Goal: Task Accomplishment & Management: Complete application form

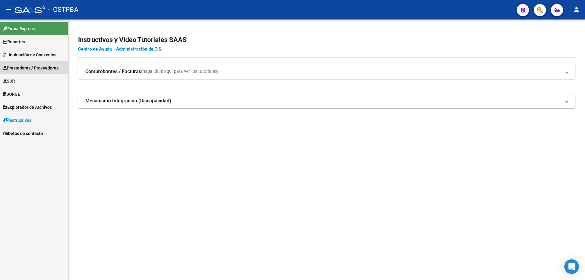
click at [23, 65] on span "Prestadores / Proveedores" at bounding box center [30, 68] width 55 height 7
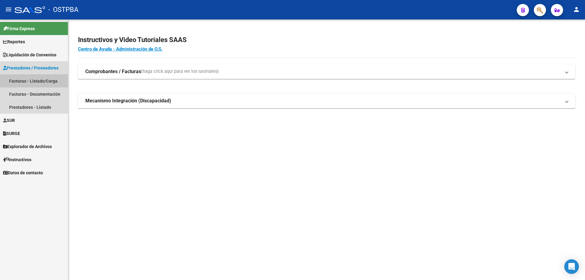
click at [17, 79] on link "Facturas - Listado/Carga" at bounding box center [34, 80] width 68 height 13
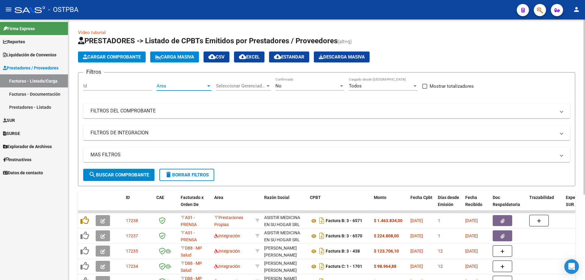
click at [209, 86] on div at bounding box center [208, 86] width 3 height 2
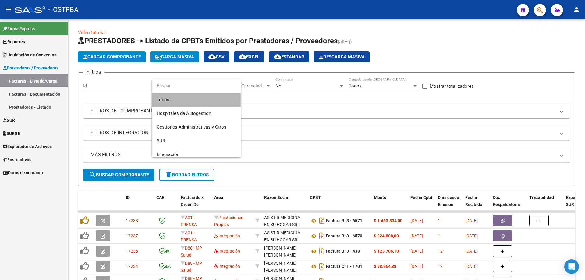
click at [168, 99] on span "Todos" at bounding box center [196, 100] width 79 height 14
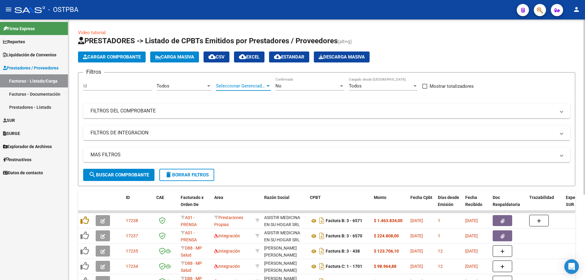
click at [268, 85] on div at bounding box center [267, 85] width 5 height 5
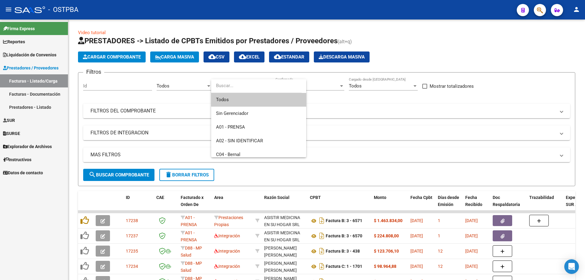
click at [228, 98] on span "Todos" at bounding box center [258, 100] width 85 height 14
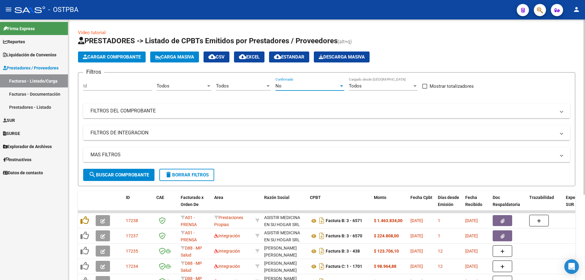
click at [341, 86] on div at bounding box center [341, 86] width 3 height 2
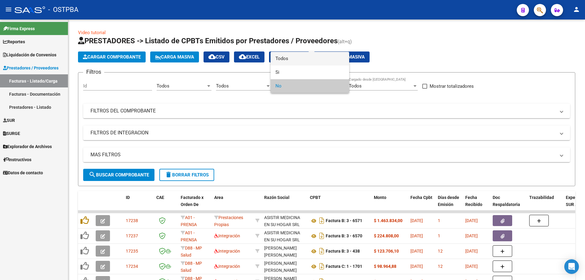
click at [289, 57] on span "Todos" at bounding box center [309, 59] width 69 height 14
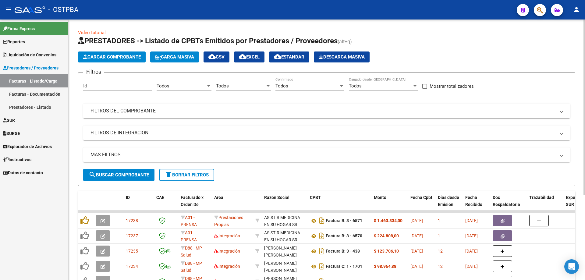
click at [118, 110] on mat-panel-title "FILTROS DEL COMPROBANTE" at bounding box center [322, 111] width 465 height 7
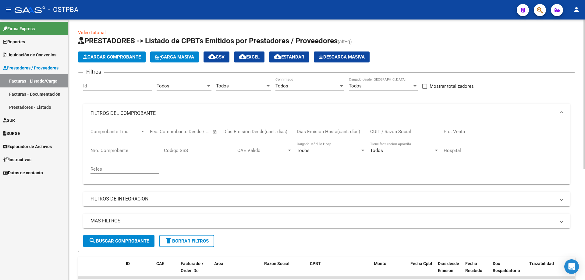
click at [114, 150] on input "Nro. Comprobante" at bounding box center [124, 150] width 69 height 5
click at [131, 238] on span "search Buscar Comprobante" at bounding box center [119, 240] width 60 height 5
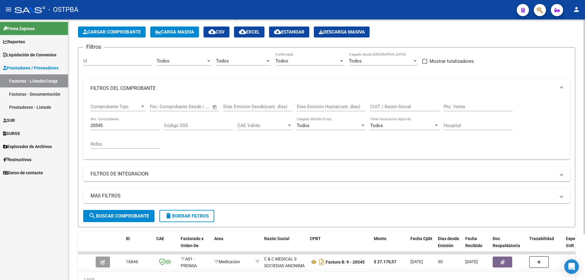
scroll to position [56, 0]
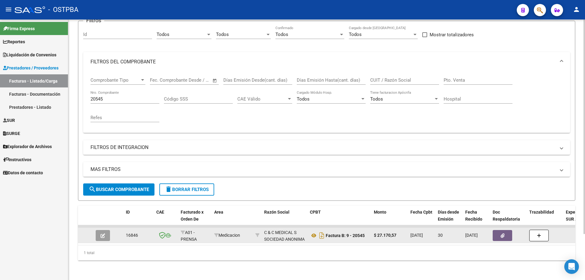
click at [103, 233] on icon "button" at bounding box center [103, 235] width 5 height 5
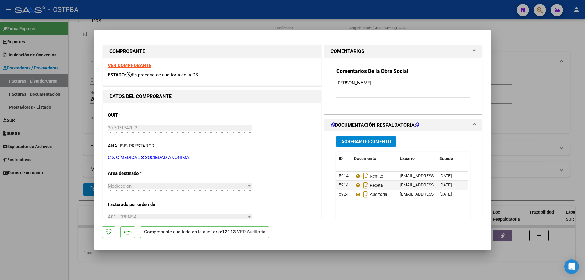
click at [122, 64] on strong "VER COMPROBANTE" at bounding box center [130, 65] width 44 height 5
click at [355, 176] on icon at bounding box center [358, 175] width 8 height 7
click at [355, 186] on icon at bounding box center [358, 185] width 8 height 7
click at [357, 195] on icon at bounding box center [358, 194] width 8 height 7
click at [331, 266] on div at bounding box center [292, 140] width 585 height 280
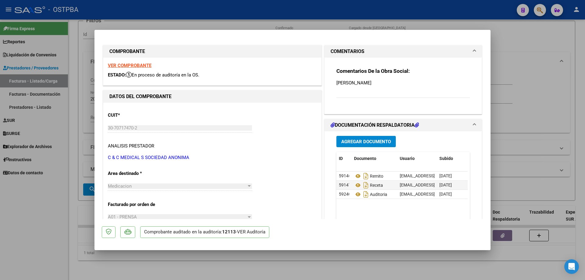
click at [331, 266] on div "Video tutorial PRESTADORES -> Listado de CPBTs Emitidos por Prestadores / Prove…" at bounding box center [326, 124] width 517 height 312
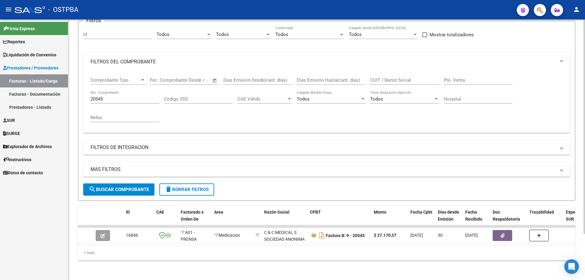
click at [121, 96] on input "20545" at bounding box center [124, 98] width 69 height 5
type input "2"
type input "72215"
click at [103, 187] on span "search Buscar Comprobante" at bounding box center [119, 189] width 60 height 5
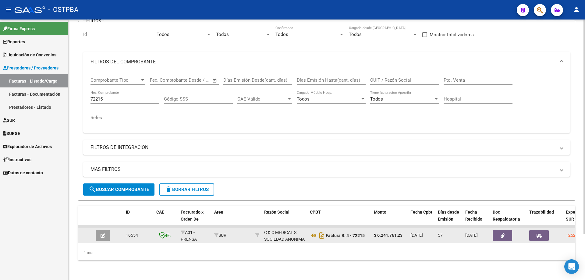
click at [106, 232] on button "button" at bounding box center [103, 235] width 14 height 11
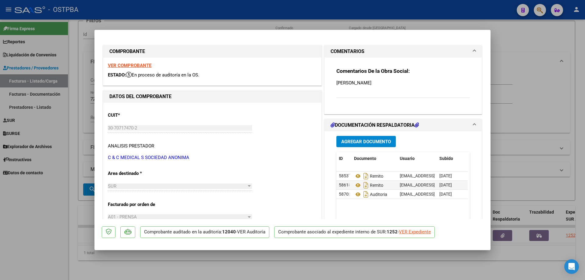
click at [125, 63] on strong "VER COMPROBANTE" at bounding box center [130, 65] width 44 height 5
click at [355, 175] on icon at bounding box center [358, 175] width 8 height 7
click at [356, 184] on icon at bounding box center [358, 185] width 8 height 7
click at [354, 175] on icon at bounding box center [358, 175] width 8 height 7
click at [355, 193] on icon at bounding box center [358, 194] width 8 height 7
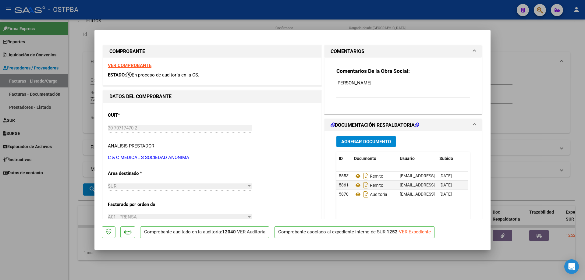
scroll to position [30, 0]
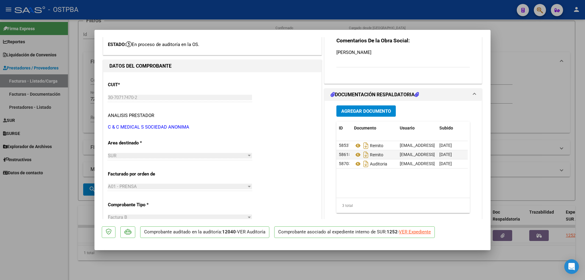
click at [201, 267] on div at bounding box center [292, 140] width 585 height 280
type input "$ 0,00"
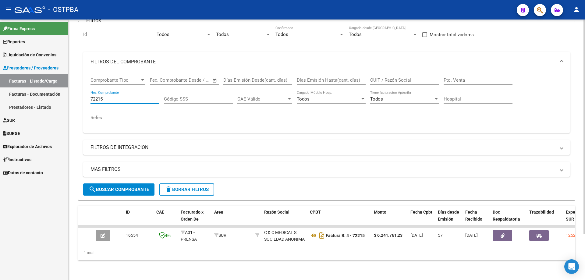
click at [126, 96] on input "72215" at bounding box center [124, 98] width 69 height 5
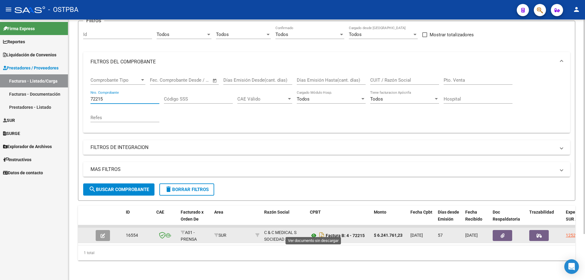
click at [315, 232] on icon at bounding box center [314, 235] width 8 height 7
click at [99, 231] on button "button" at bounding box center [103, 235] width 14 height 11
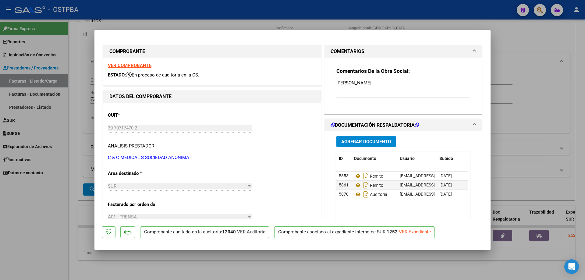
click at [414, 267] on div at bounding box center [292, 140] width 585 height 280
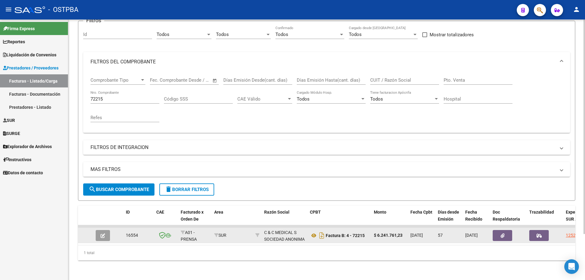
click at [103, 233] on icon "button" at bounding box center [103, 235] width 5 height 5
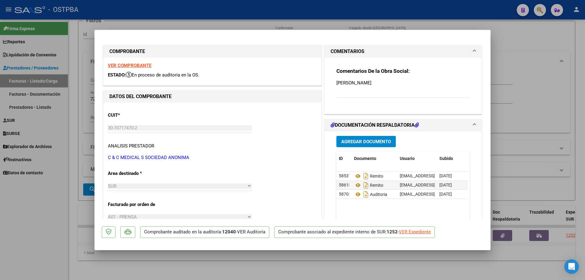
click at [419, 232] on div "VER Expediente" at bounding box center [415, 231] width 32 height 7
type input "$ 0,00"
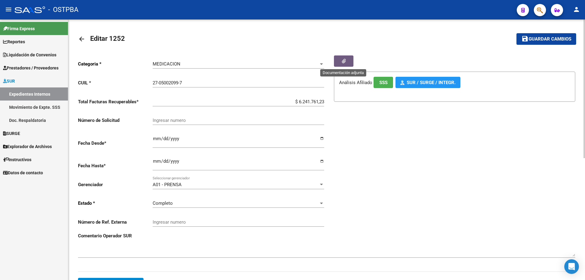
click at [347, 62] on button "button" at bounding box center [343, 60] width 19 height 11
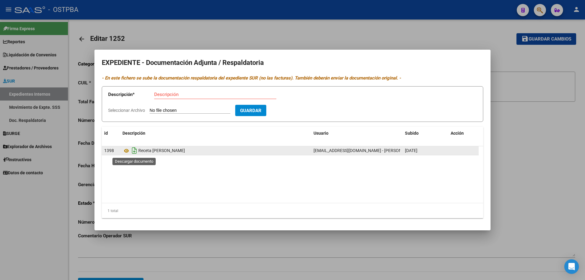
click at [135, 149] on icon "Descargar documento" at bounding box center [134, 151] width 8 height 10
click at [371, 261] on div at bounding box center [292, 140] width 585 height 280
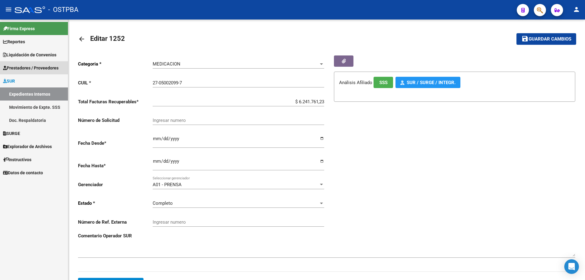
click at [22, 66] on span "Prestadores / Proveedores" at bounding box center [30, 68] width 55 height 7
click at [23, 67] on span "Prestadores / Proveedores" at bounding box center [30, 68] width 55 height 7
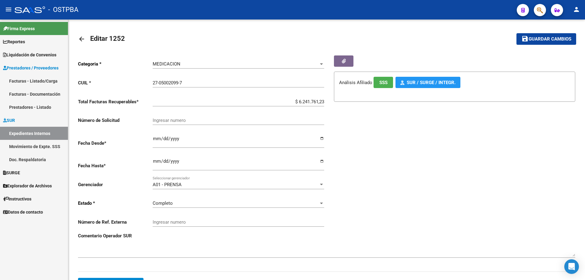
click at [23, 79] on link "Facturas - Listado/Carga" at bounding box center [34, 80] width 68 height 13
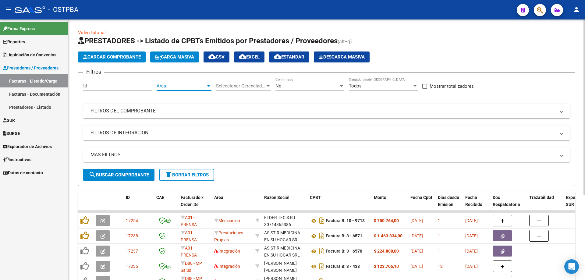
click at [210, 86] on div at bounding box center [208, 86] width 3 height 2
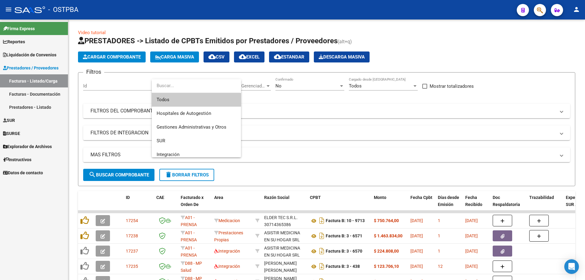
click at [173, 97] on span "Todos" at bounding box center [196, 100] width 79 height 14
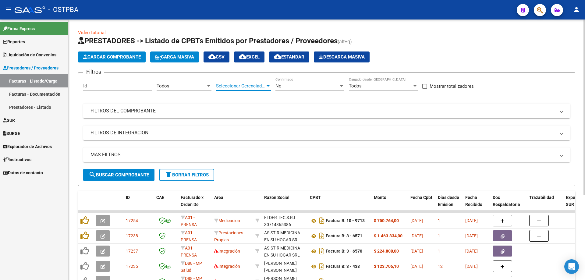
click at [268, 85] on div at bounding box center [267, 85] width 5 height 5
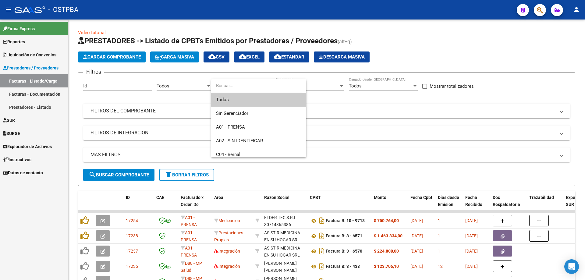
click at [234, 99] on span "Todos" at bounding box center [258, 100] width 85 height 14
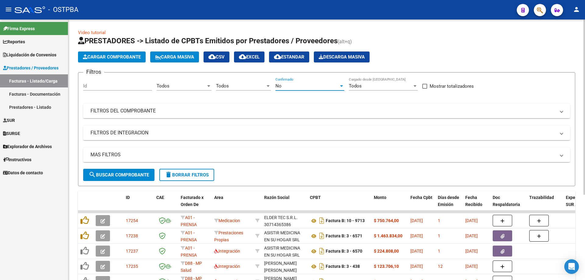
click at [341, 85] on div at bounding box center [341, 86] width 3 height 2
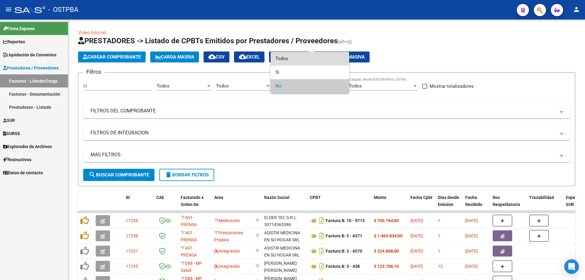
click at [286, 56] on span "Todos" at bounding box center [309, 59] width 69 height 14
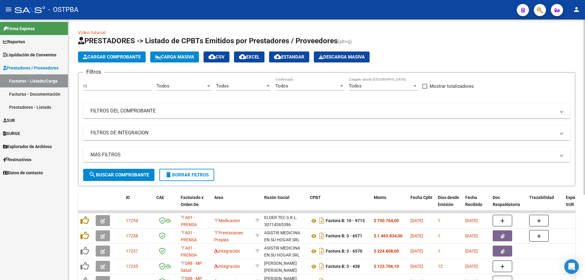
click at [119, 109] on mat-panel-title "FILTROS DEL COMPROBANTE" at bounding box center [322, 111] width 465 height 7
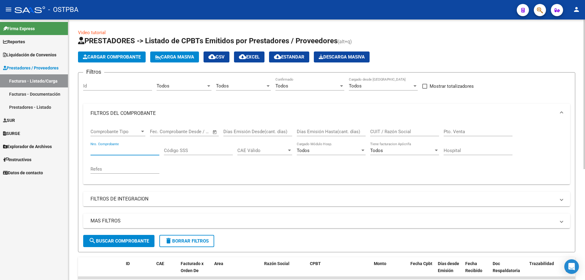
click at [110, 148] on input "Nro. Comprobante" at bounding box center [124, 150] width 69 height 5
click at [112, 237] on button "search Buscar Comprobante" at bounding box center [118, 241] width 71 height 12
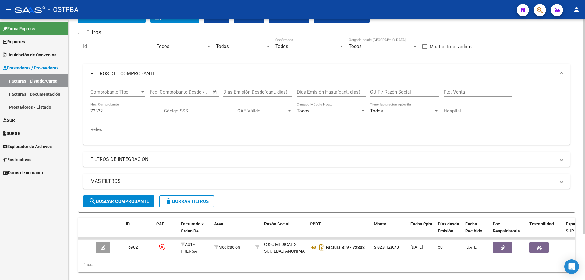
scroll to position [56, 0]
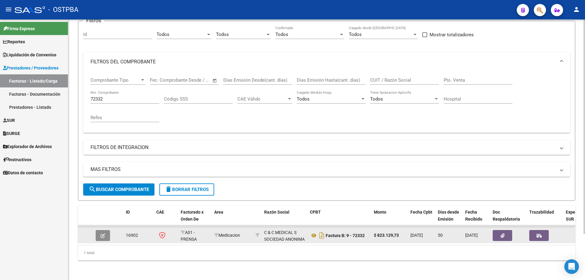
click at [104, 233] on icon "button" at bounding box center [103, 235] width 5 height 5
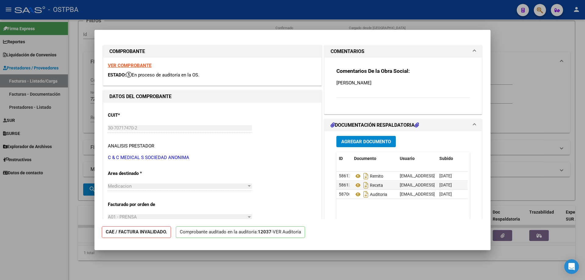
click at [125, 66] on strong "VER COMPROBANTE" at bounding box center [130, 65] width 44 height 5
click at [355, 176] on icon at bounding box center [358, 175] width 8 height 7
click at [354, 176] on icon at bounding box center [358, 175] width 8 height 7
click at [354, 185] on icon at bounding box center [358, 185] width 8 height 7
click at [354, 194] on icon at bounding box center [358, 194] width 8 height 7
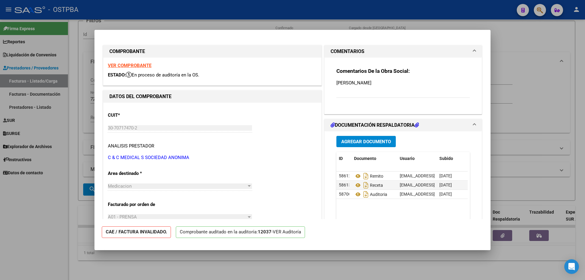
click at [237, 268] on div at bounding box center [292, 140] width 585 height 280
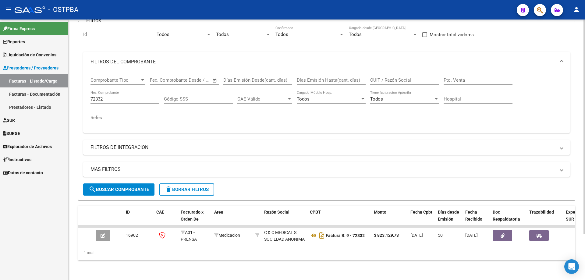
click at [137, 96] on input "72332" at bounding box center [124, 98] width 69 height 5
type input "72321"
click at [114, 187] on span "search Buscar Comprobante" at bounding box center [119, 189] width 60 height 5
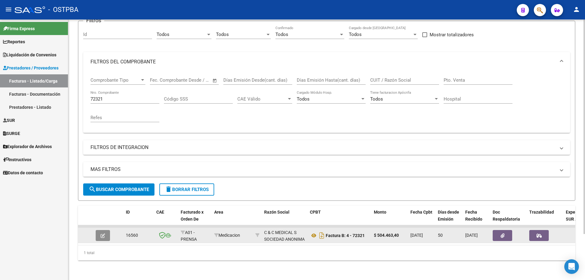
click at [102, 233] on icon "button" at bounding box center [103, 235] width 5 height 5
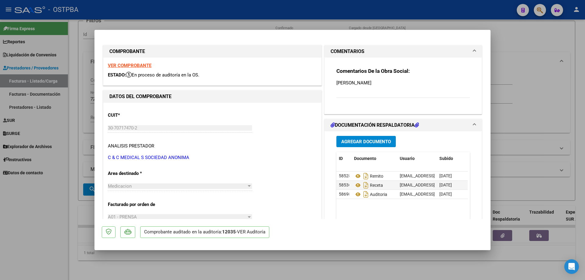
click at [126, 65] on strong "VER COMPROBANTE" at bounding box center [130, 65] width 44 height 5
click at [224, 264] on div at bounding box center [292, 140] width 585 height 280
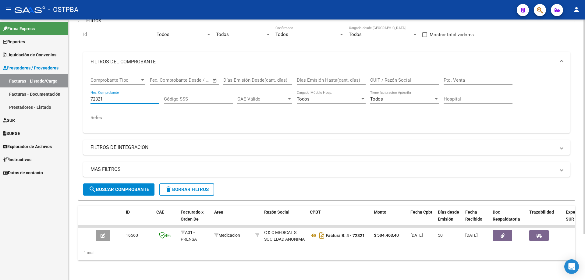
click at [117, 96] on input "72321" at bounding box center [124, 98] width 69 height 5
click at [120, 187] on span "search Buscar Comprobante" at bounding box center [119, 189] width 60 height 5
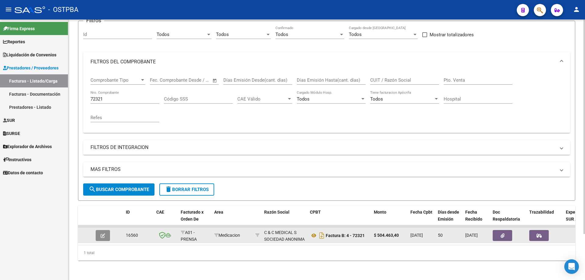
click at [104, 233] on icon "button" at bounding box center [103, 235] width 5 height 5
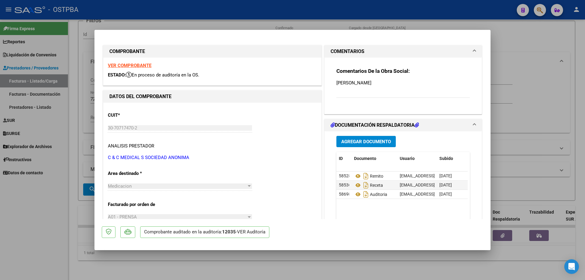
click at [126, 64] on strong "VER COMPROBANTE" at bounding box center [130, 65] width 44 height 5
click at [355, 176] on icon at bounding box center [358, 175] width 8 height 7
click at [356, 185] on icon at bounding box center [358, 185] width 8 height 7
click at [356, 194] on icon at bounding box center [358, 194] width 8 height 7
drag, startPoint x: 249, startPoint y: 274, endPoint x: 248, endPoint y: 269, distance: 5.0
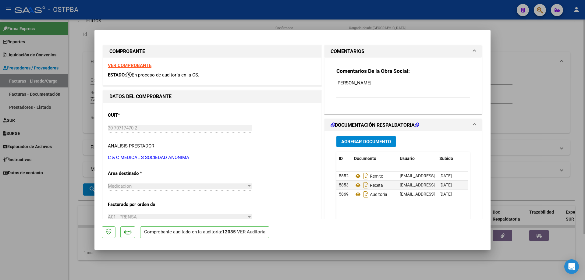
click at [249, 273] on div at bounding box center [292, 140] width 585 height 280
type input "$ 0,00"
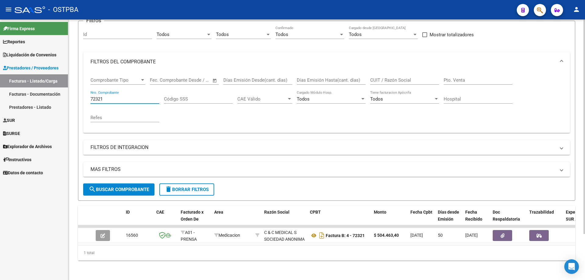
click at [111, 96] on input "72321" at bounding box center [124, 98] width 69 height 5
click at [127, 187] on span "search Buscar Comprobante" at bounding box center [119, 189] width 60 height 5
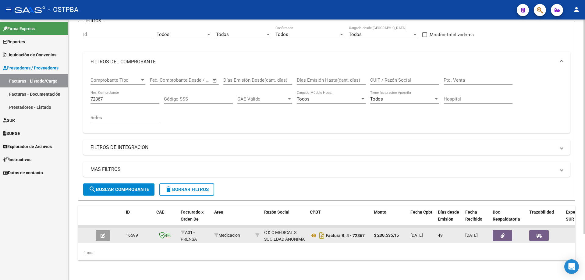
click at [106, 232] on button "button" at bounding box center [103, 235] width 14 height 11
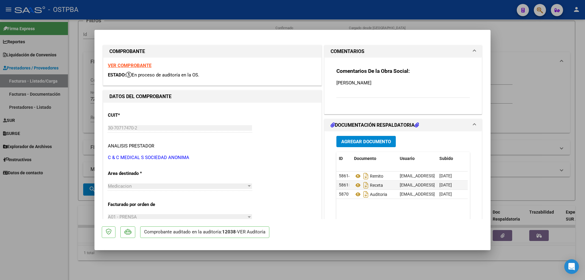
click at [127, 65] on strong "VER COMPROBANTE" at bounding box center [130, 65] width 44 height 5
click at [355, 175] on icon at bounding box center [358, 175] width 8 height 7
click at [355, 184] on icon at bounding box center [358, 185] width 8 height 7
click at [354, 193] on icon at bounding box center [358, 194] width 8 height 7
click at [196, 264] on div at bounding box center [292, 140] width 585 height 280
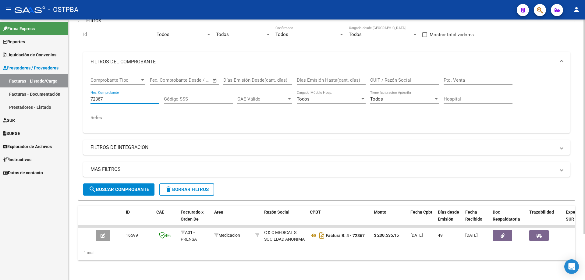
click at [126, 96] on input "72367" at bounding box center [124, 98] width 69 height 5
type input "72447"
click at [115, 187] on span "search Buscar Comprobante" at bounding box center [119, 189] width 60 height 5
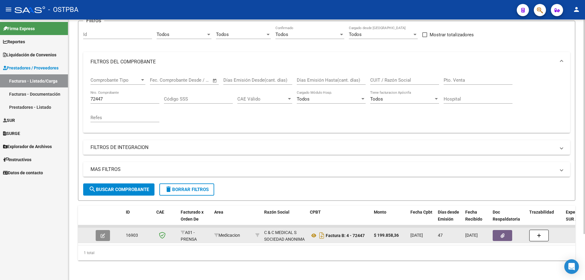
click at [104, 233] on icon "button" at bounding box center [103, 235] width 5 height 5
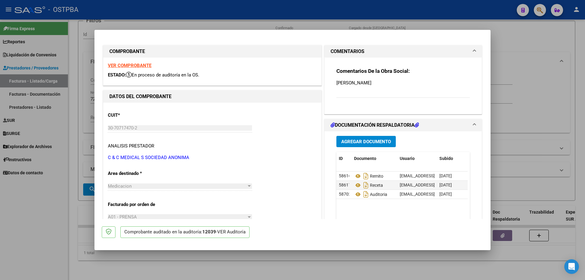
click at [127, 65] on strong "VER COMPROBANTE" at bounding box center [130, 65] width 44 height 5
click at [355, 175] on icon at bounding box center [358, 175] width 8 height 7
click at [356, 185] on icon at bounding box center [358, 185] width 8 height 7
click at [356, 194] on icon at bounding box center [358, 194] width 8 height 7
click at [224, 268] on div at bounding box center [292, 140] width 585 height 280
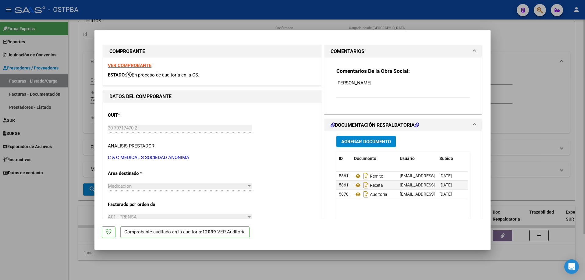
type input "$ 0,00"
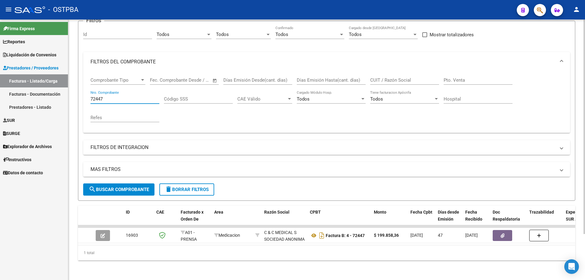
click at [129, 96] on input "72447" at bounding box center [124, 98] width 69 height 5
type input "7"
click at [125, 187] on span "search Buscar Comprobante" at bounding box center [119, 189] width 60 height 5
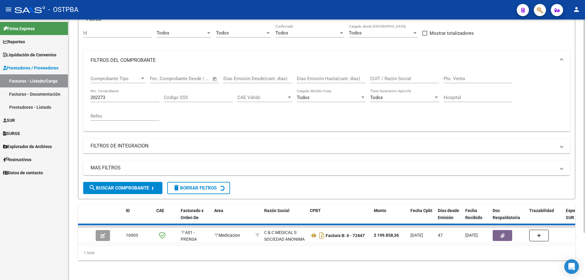
scroll to position [47, 0]
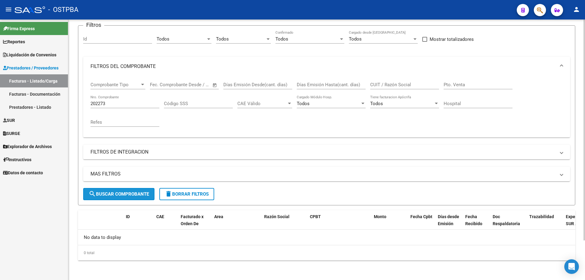
click at [115, 193] on span "search Buscar Comprobante" at bounding box center [119, 193] width 60 height 5
click at [112, 102] on input "202273" at bounding box center [124, 103] width 69 height 5
type input "2"
click at [132, 193] on span "search Buscar Comprobante" at bounding box center [119, 193] width 60 height 5
click at [96, 101] on input "202273" at bounding box center [124, 103] width 69 height 5
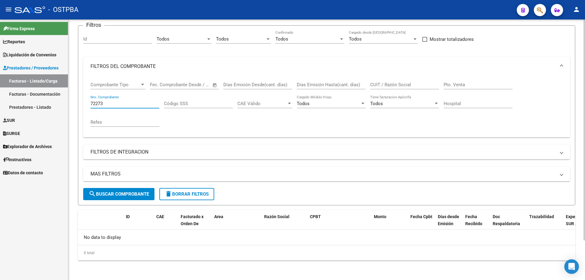
click at [116, 191] on button "search Buscar Comprobante" at bounding box center [118, 194] width 71 height 12
click at [108, 101] on input "72273" at bounding box center [124, 103] width 69 height 5
type input "7"
click at [108, 191] on span "search Buscar Comprobante" at bounding box center [119, 193] width 60 height 5
click at [97, 102] on input "202273" at bounding box center [124, 103] width 69 height 5
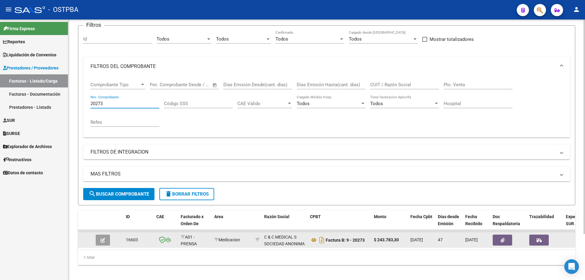
type input "20273"
click at [106, 238] on button "button" at bounding box center [103, 240] width 14 height 11
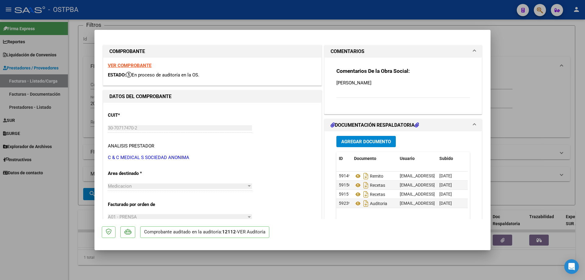
click at [120, 65] on strong "VER COMPROBANTE" at bounding box center [130, 65] width 44 height 5
click at [355, 174] on icon at bounding box center [358, 175] width 8 height 7
click at [355, 184] on icon at bounding box center [358, 185] width 8 height 7
click at [355, 203] on icon at bounding box center [358, 203] width 8 height 7
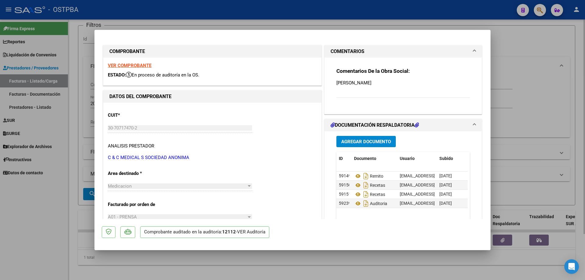
click at [359, 267] on div at bounding box center [292, 140] width 585 height 280
type input "$ 0,00"
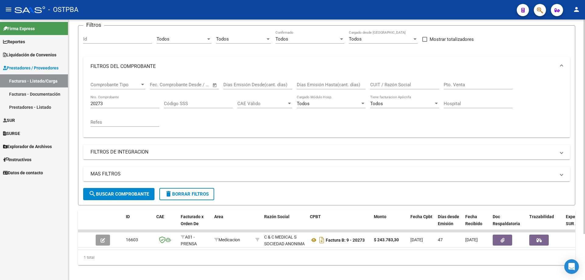
click at [121, 99] on div "20273 Nro. Comprobante" at bounding box center [124, 101] width 69 height 13
click at [125, 99] on div "20273 Nro. Comprobante" at bounding box center [124, 101] width 69 height 13
click at [126, 97] on div "20273 Nro. Comprobante" at bounding box center [124, 101] width 69 height 13
click at [107, 105] on input "20273" at bounding box center [124, 103] width 69 height 5
type input "2"
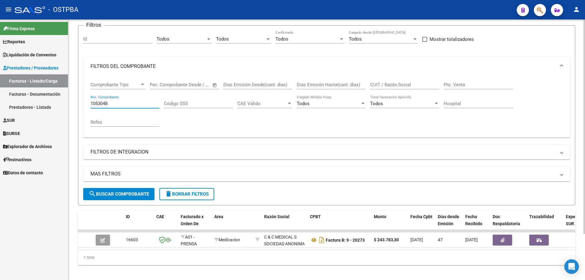
type input "1053048"
click at [118, 191] on button "search Buscar Comprobante" at bounding box center [118, 194] width 71 height 12
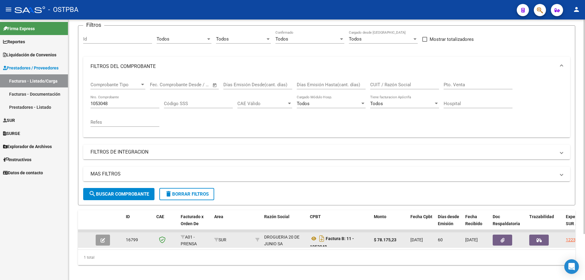
click at [101, 240] on icon "button" at bounding box center [103, 240] width 5 height 5
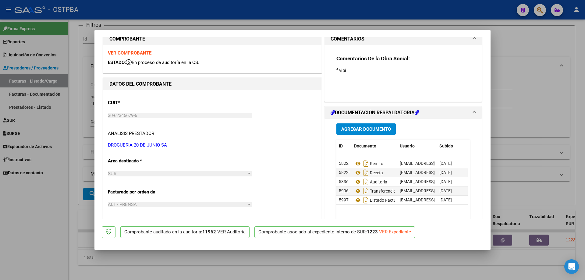
scroll to position [24, 0]
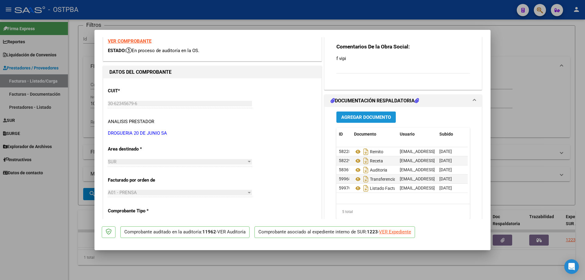
click at [357, 115] on span "Agregar Documento" at bounding box center [366, 117] width 50 height 5
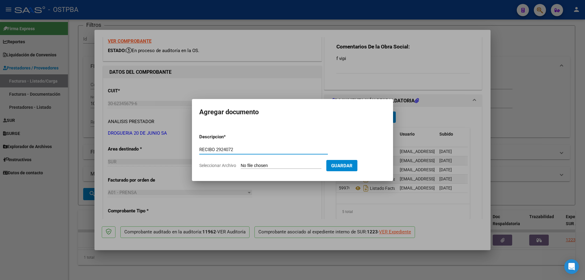
type input "RECIBO 2924072"
click at [264, 166] on input "Seleccionar Archivo" at bounding box center [281, 166] width 81 height 6
type input "C:\fakepath\IMG_20250813_0001.pdf"
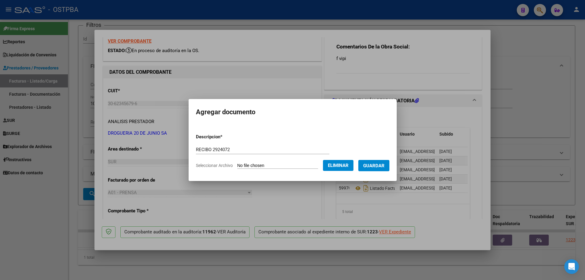
click at [376, 167] on span "Guardar" at bounding box center [373, 165] width 21 height 5
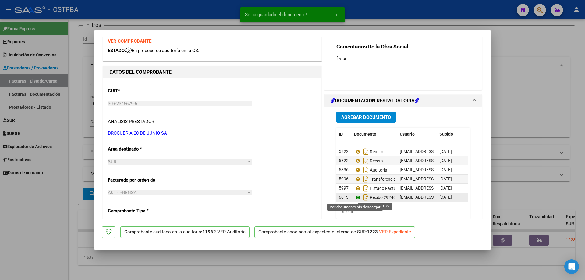
click at [355, 196] on icon at bounding box center [358, 197] width 8 height 7
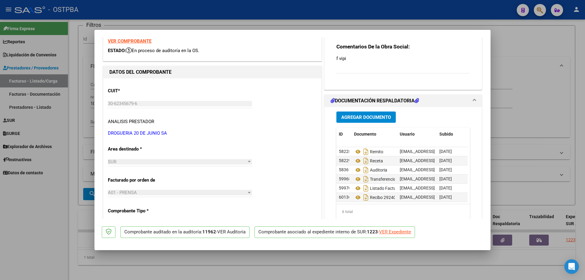
click at [270, 264] on div at bounding box center [292, 140] width 585 height 280
type input "$ 0,00"
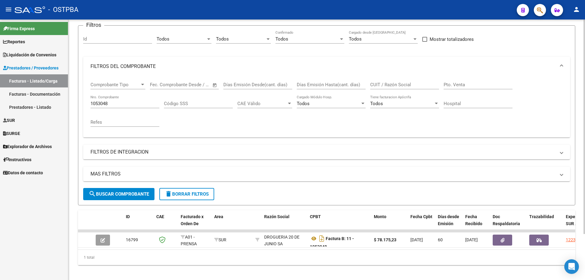
click at [124, 100] on div "1053048 Nro. Comprobante" at bounding box center [124, 101] width 69 height 13
type input "1053051"
click at [115, 193] on span "search Buscar Comprobante" at bounding box center [119, 193] width 60 height 5
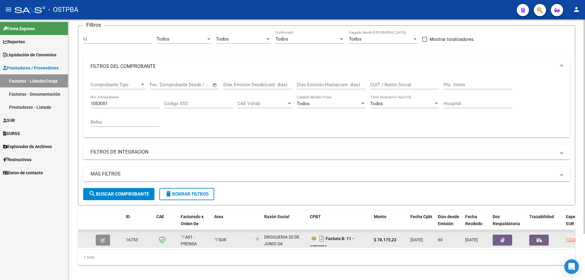
click at [103, 240] on icon "button" at bounding box center [103, 240] width 5 height 5
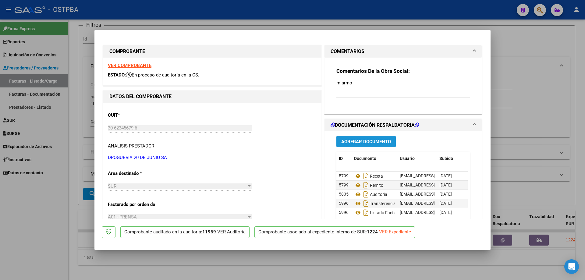
click at [355, 141] on span "Agregar Documento" at bounding box center [366, 141] width 50 height 5
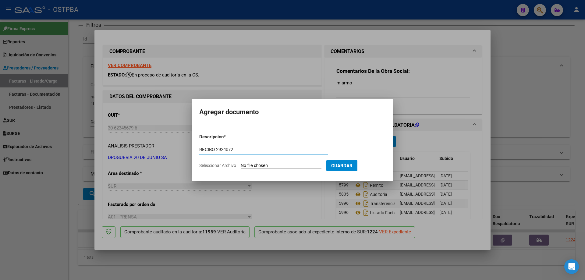
type input "RECIBO 2924072"
click at [269, 166] on input "Seleccionar Archivo" at bounding box center [281, 166] width 81 height 6
type input "C:\fakepath\IMG_20250813_0001.pdf"
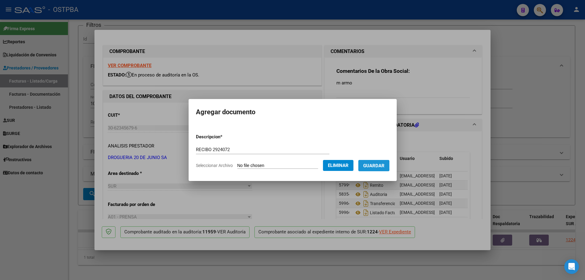
click at [374, 165] on span "Guardar" at bounding box center [373, 165] width 21 height 5
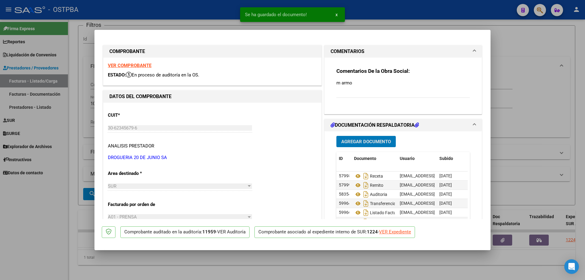
click at [490, 215] on div at bounding box center [292, 140] width 585 height 280
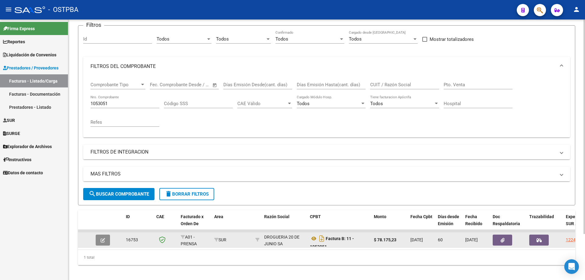
click at [105, 239] on icon "button" at bounding box center [103, 240] width 5 height 5
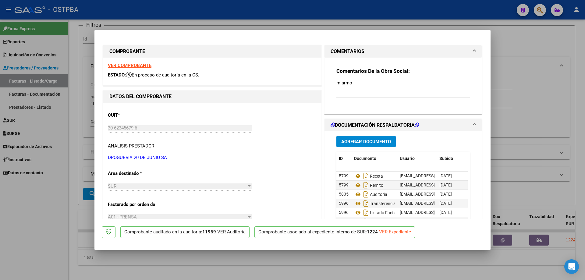
scroll to position [12, 0]
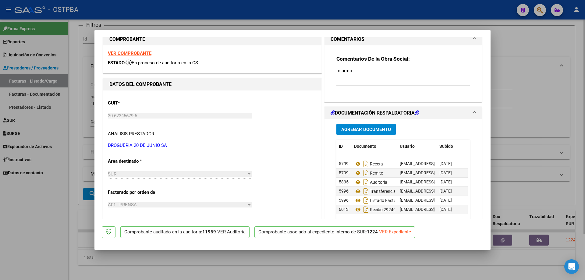
drag, startPoint x: 234, startPoint y: 277, endPoint x: 228, endPoint y: 273, distance: 7.7
click at [235, 277] on div at bounding box center [292, 140] width 585 height 280
type input "$ 0,00"
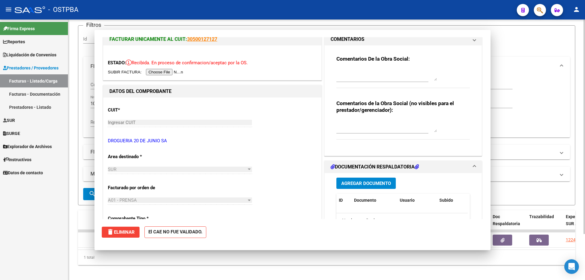
scroll to position [5, 0]
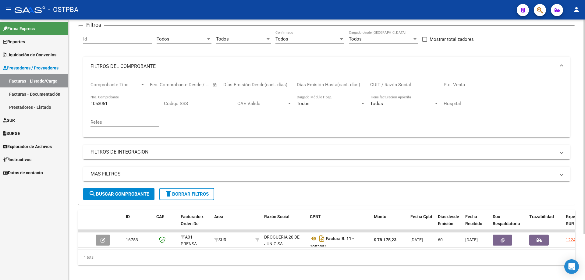
click at [128, 101] on input "1053051" at bounding box center [124, 103] width 69 height 5
type input "1053053"
click at [114, 194] on span "search Buscar Comprobante" at bounding box center [119, 193] width 60 height 5
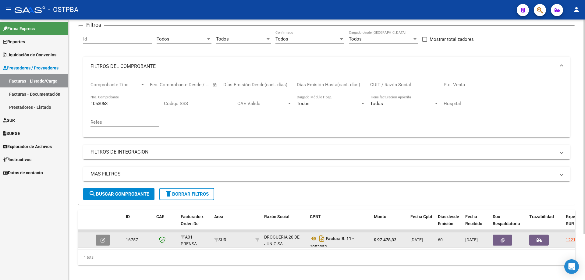
click at [104, 239] on icon "button" at bounding box center [103, 240] width 5 height 5
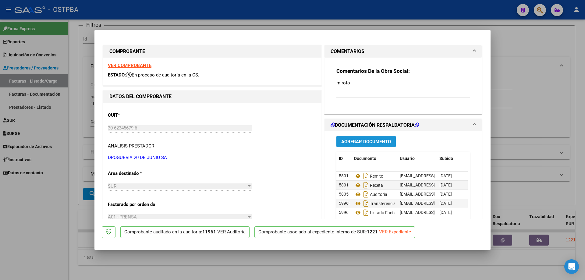
click at [344, 141] on span "Agregar Documento" at bounding box center [366, 141] width 50 height 5
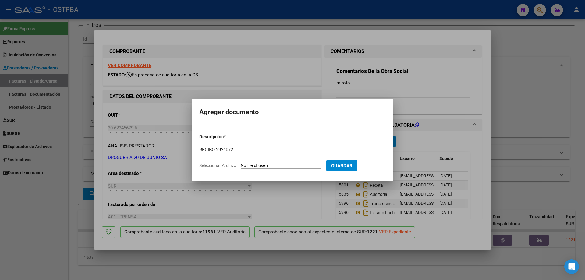
type input "RECIBO 2924072"
click at [260, 164] on input "Seleccionar Archivo" at bounding box center [281, 166] width 81 height 6
type input "C:\fakepath\IMG_20250813_0001.pdf"
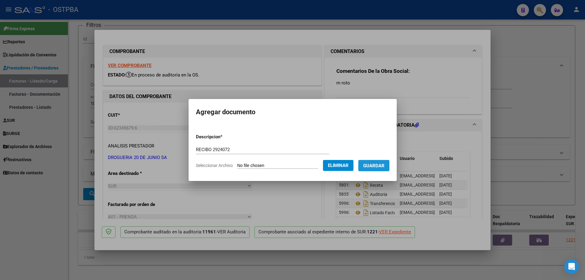
click at [382, 166] on span "Guardar" at bounding box center [373, 165] width 21 height 5
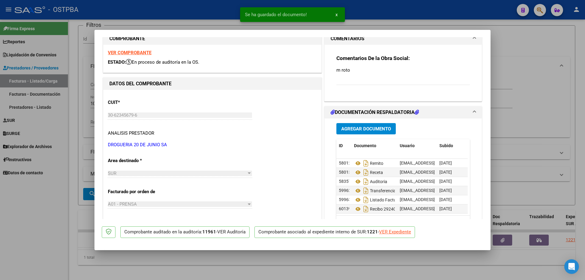
scroll to position [24, 0]
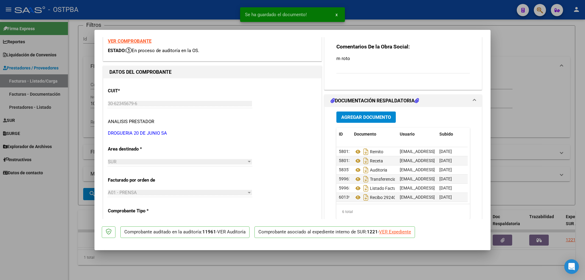
click at [349, 261] on div at bounding box center [292, 140] width 585 height 280
type input "$ 0,00"
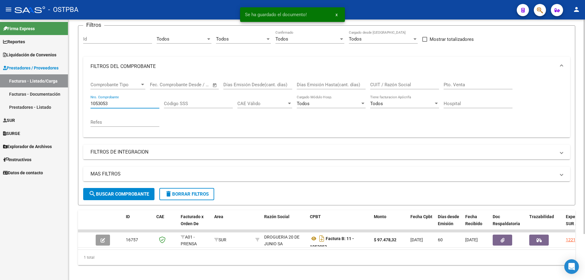
click at [119, 103] on input "1053053" at bounding box center [124, 103] width 69 height 5
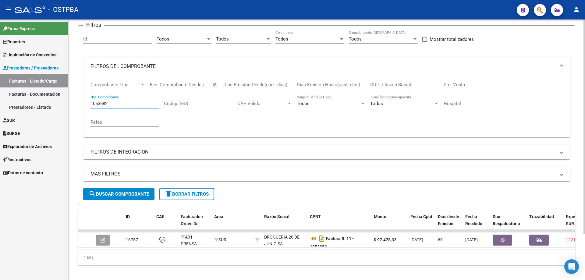
type input "1053682"
click at [128, 193] on span "search Buscar Comprobante" at bounding box center [119, 193] width 60 height 5
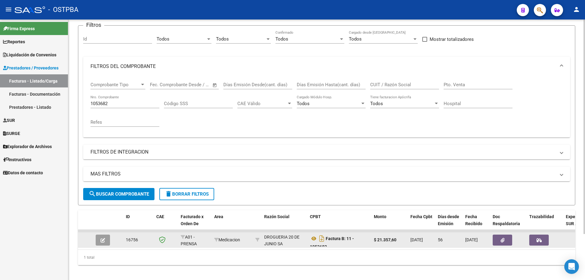
click at [108, 238] on button "button" at bounding box center [103, 240] width 14 height 11
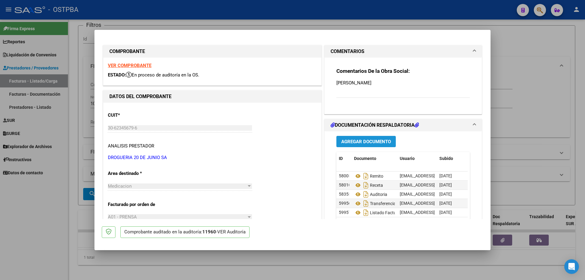
click at [359, 142] on span "Agregar Documento" at bounding box center [366, 141] width 50 height 5
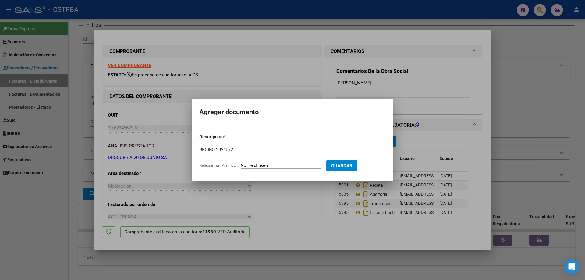
type input "RECIBO 2924072"
click at [270, 164] on input "Seleccionar Archivo" at bounding box center [281, 166] width 81 height 6
type input "C:\fakepath\IMG_20250813_0001.pdf"
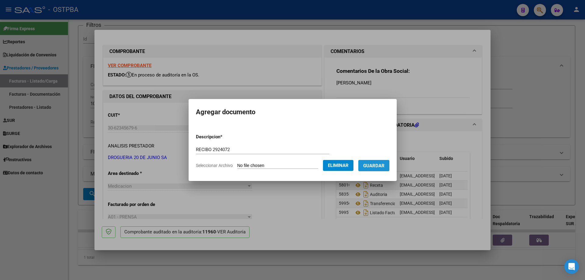
click at [376, 166] on span "Guardar" at bounding box center [373, 165] width 21 height 5
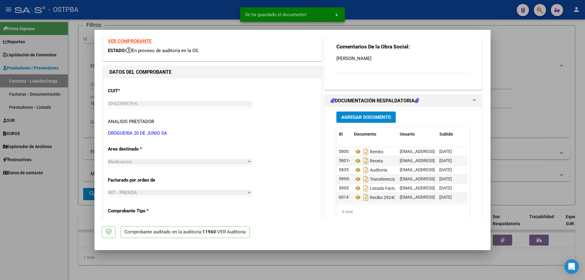
click at [282, 270] on div at bounding box center [292, 140] width 585 height 280
type input "$ 0,00"
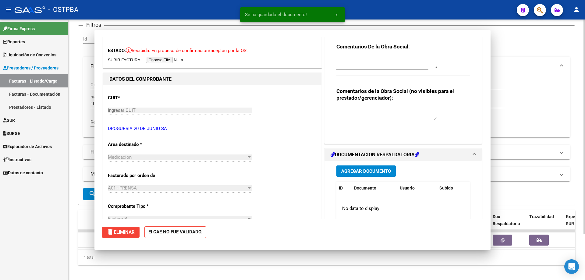
scroll to position [0, 0]
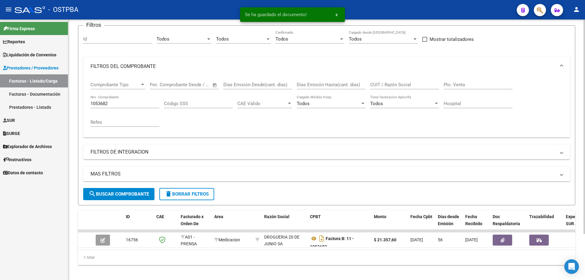
click at [130, 104] on input "1053682" at bounding box center [124, 103] width 69 height 5
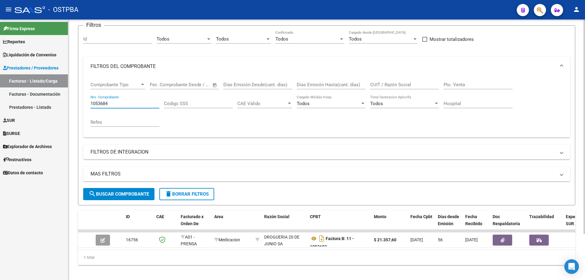
type input "1053684"
click at [116, 192] on span "search Buscar Comprobante" at bounding box center [119, 193] width 60 height 5
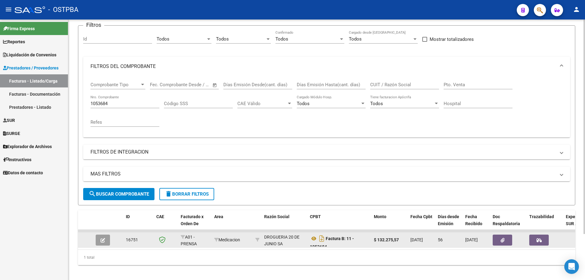
click at [108, 238] on button "button" at bounding box center [103, 240] width 14 height 11
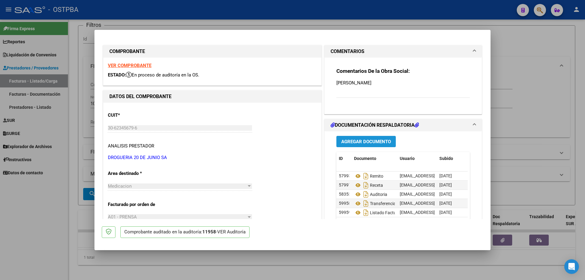
click at [361, 141] on span "Agregar Documento" at bounding box center [366, 141] width 50 height 5
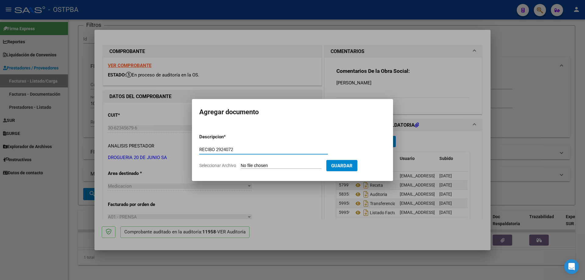
type input "RECIBO 2924072"
click at [271, 164] on input "Seleccionar Archivo" at bounding box center [281, 166] width 81 height 6
type input "C:\fakepath\IMG_20250813_0001.pdf"
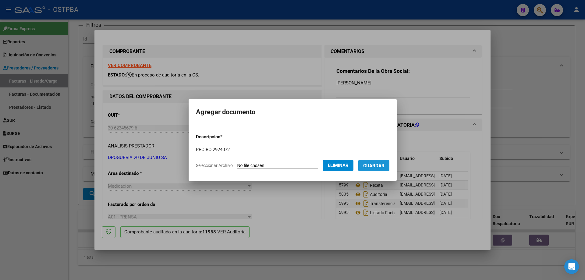
click at [376, 163] on span "Guardar" at bounding box center [373, 165] width 21 height 5
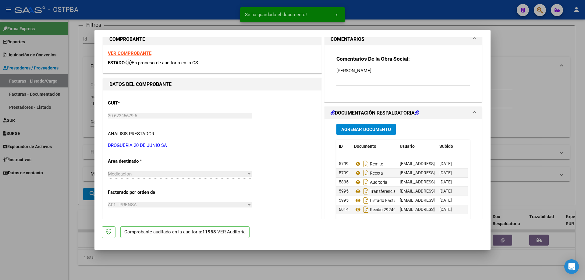
scroll to position [24, 0]
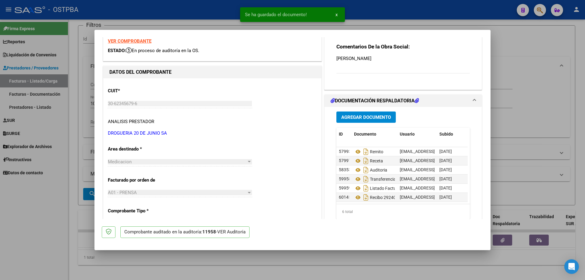
click at [310, 265] on div at bounding box center [292, 140] width 585 height 280
type input "$ 0,00"
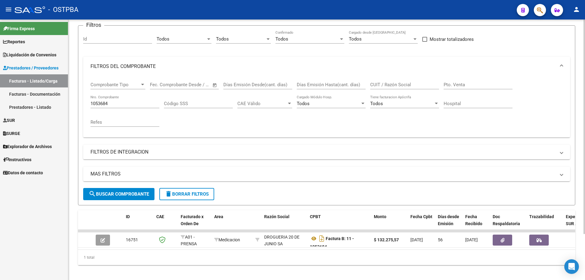
click at [131, 104] on input "1053684" at bounding box center [124, 103] width 69 height 5
type input "1053685"
click at [125, 194] on span "search Buscar Comprobante" at bounding box center [119, 193] width 60 height 5
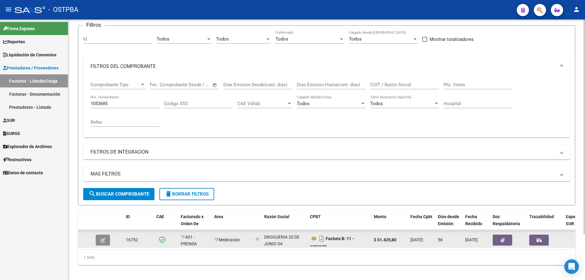
click at [106, 237] on button "button" at bounding box center [103, 240] width 14 height 11
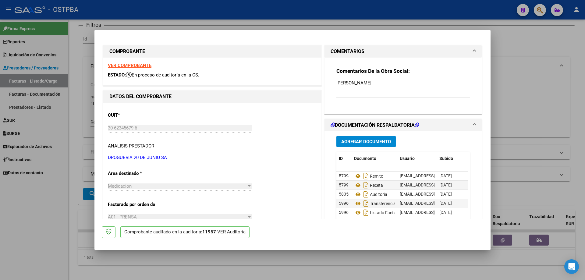
click at [361, 143] on span "Agregar Documento" at bounding box center [366, 141] width 50 height 5
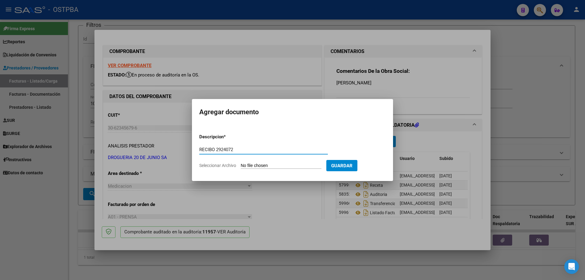
type input "RECIBO 2924072"
click at [266, 165] on input "Seleccionar Archivo" at bounding box center [281, 166] width 81 height 6
type input "C:\fakepath\IMG_20250813_0001.pdf"
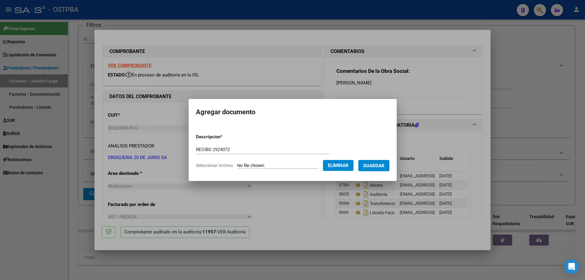
click at [380, 164] on span "Guardar" at bounding box center [373, 165] width 21 height 5
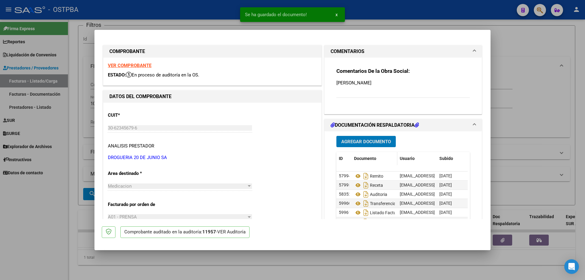
scroll to position [30, 0]
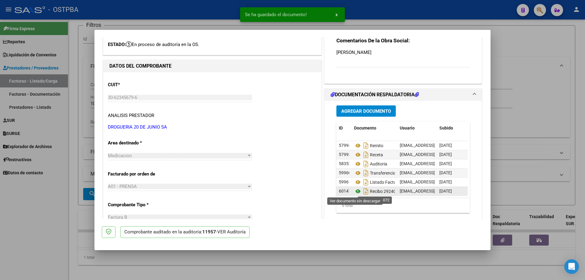
click at [355, 189] on icon at bounding box center [358, 191] width 8 height 7
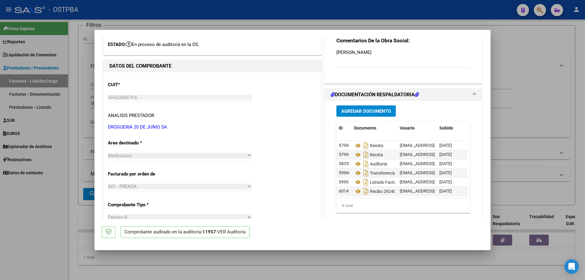
click at [304, 258] on div at bounding box center [292, 140] width 585 height 280
type input "$ 0,00"
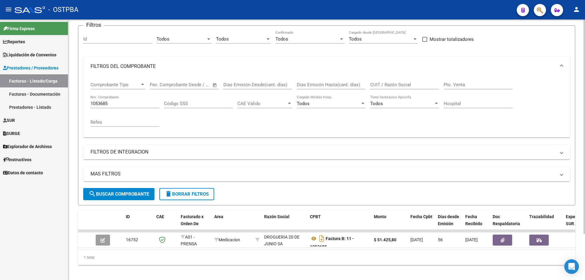
click at [138, 101] on input "1053685" at bounding box center [124, 103] width 69 height 5
type input "1053682"
click at [111, 195] on span "search Buscar Comprobante" at bounding box center [119, 193] width 60 height 5
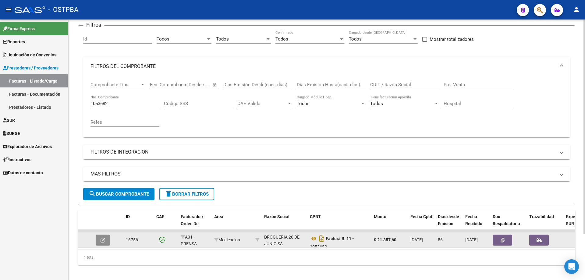
click at [99, 240] on button "button" at bounding box center [103, 240] width 14 height 11
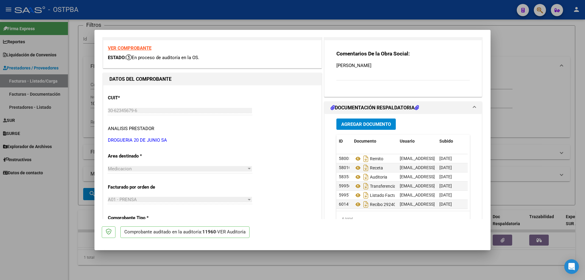
scroll to position [24, 0]
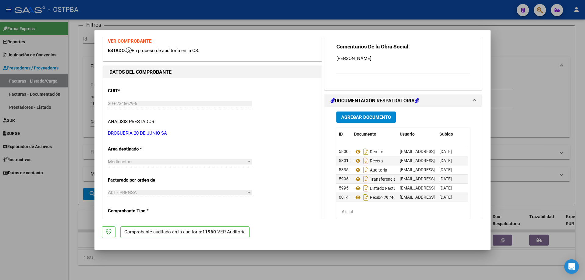
click at [354, 116] on span "Agregar Documento" at bounding box center [366, 117] width 50 height 5
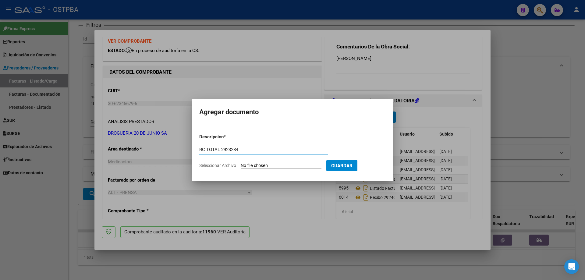
type input "RC TOTAL 2923284"
click at [269, 164] on input "Seleccionar Archivo" at bounding box center [281, 166] width 81 height 6
type input "C:\fakepath\IMG_20250813_0002.pdf"
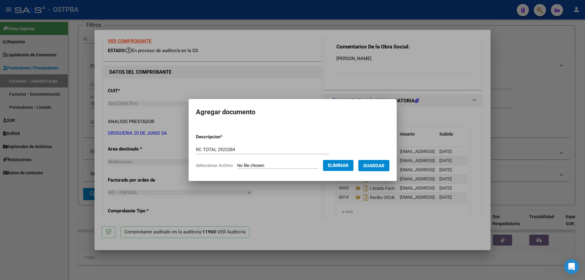
click at [376, 168] on span "Guardar" at bounding box center [373, 165] width 21 height 5
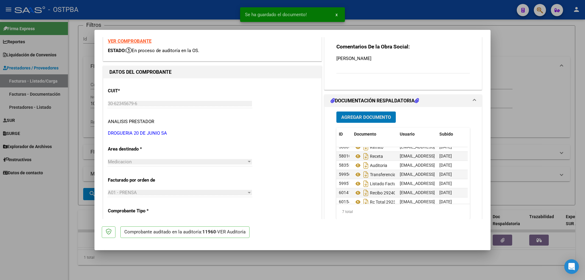
click at [311, 266] on div at bounding box center [292, 140] width 585 height 280
type input "$ 0,00"
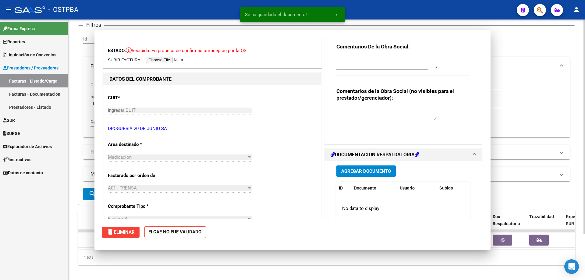
scroll to position [0, 0]
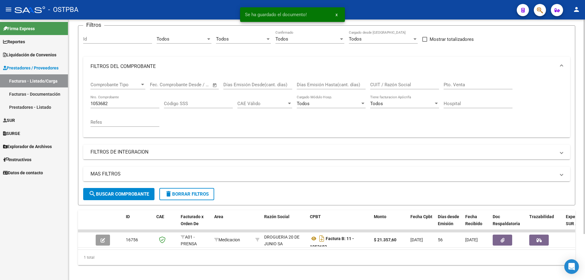
click at [126, 104] on input "1053682" at bounding box center [124, 103] width 69 height 5
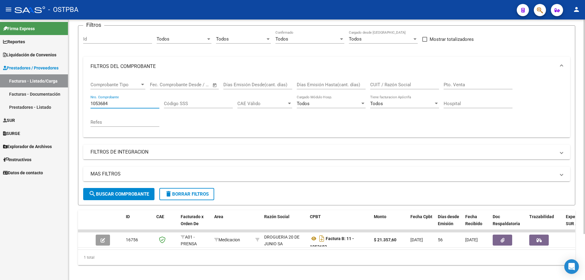
type input "1053684"
click at [105, 192] on span "search Buscar Comprobante" at bounding box center [119, 193] width 60 height 5
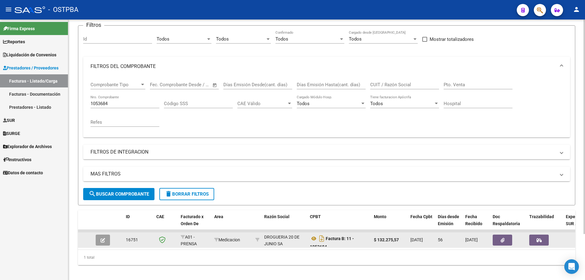
click at [99, 239] on button "button" at bounding box center [103, 240] width 14 height 11
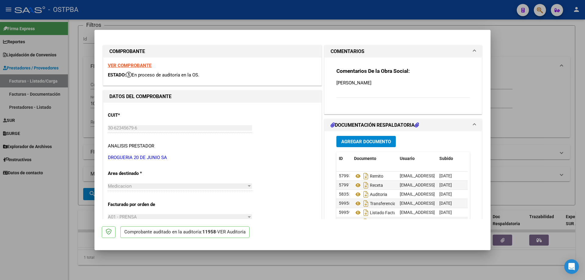
click at [342, 140] on span "Agregar Documento" at bounding box center [366, 141] width 50 height 5
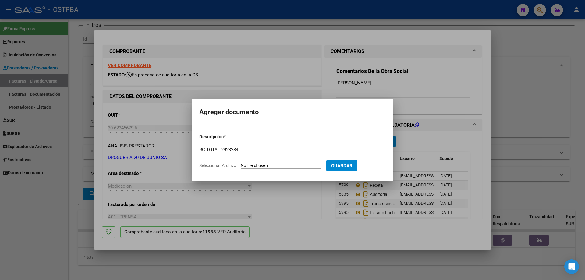
type input "RC TOTAL 2923284"
click at [268, 163] on input "Seleccionar Archivo" at bounding box center [281, 166] width 81 height 6
type input "C:\fakepath\IMG_20250813_0002.pdf"
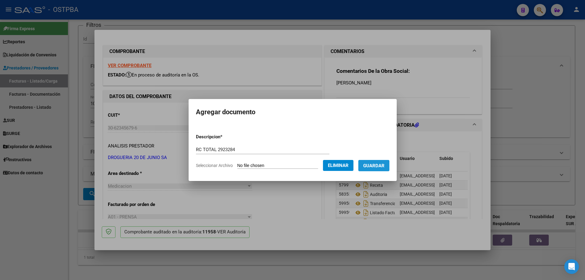
click at [383, 166] on span "Guardar" at bounding box center [373, 165] width 21 height 5
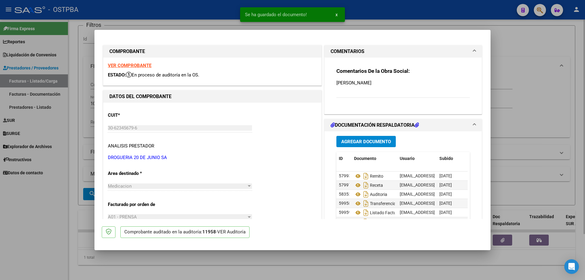
drag, startPoint x: 325, startPoint y: 267, endPoint x: 324, endPoint y: 255, distance: 11.9
click at [327, 263] on div at bounding box center [292, 140] width 585 height 280
type input "$ 0,00"
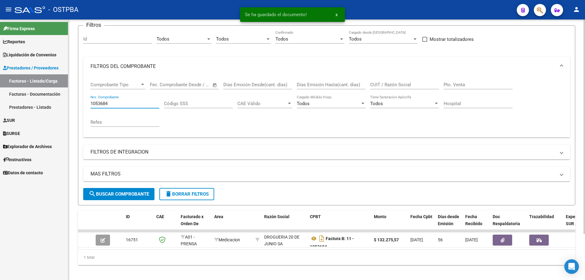
click at [121, 101] on input "1053684" at bounding box center [124, 103] width 69 height 5
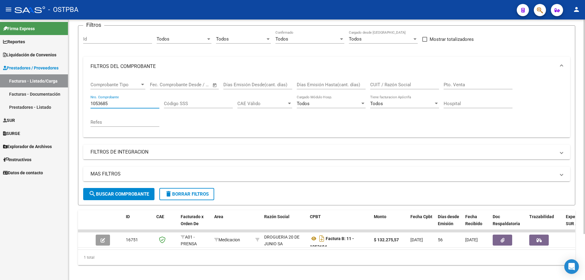
type input "1053685"
click at [131, 193] on span "search Buscar Comprobante" at bounding box center [119, 193] width 60 height 5
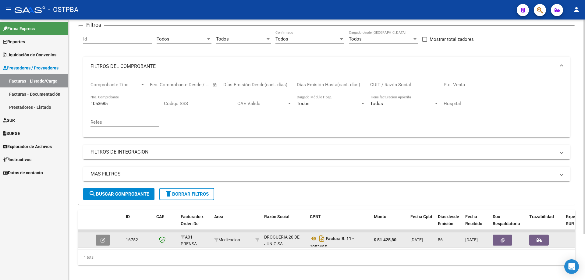
click at [105, 239] on icon "button" at bounding box center [103, 240] width 5 height 5
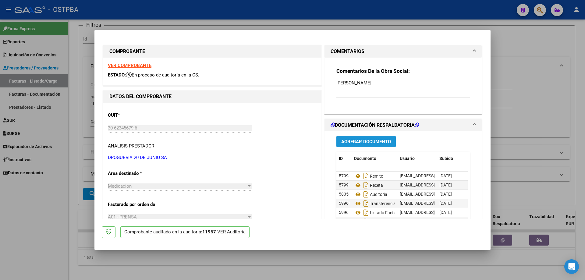
click at [375, 140] on span "Agregar Documento" at bounding box center [366, 141] width 50 height 5
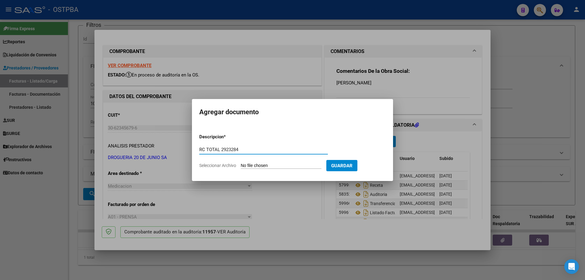
type input "RC TOTAL 2923284"
click at [269, 166] on input "Seleccionar Archivo" at bounding box center [281, 166] width 81 height 6
type input "C:\fakepath\IMG_20250813_0002.pdf"
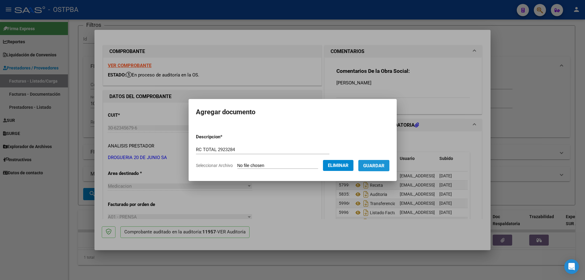
click at [378, 166] on span "Guardar" at bounding box center [373, 165] width 21 height 5
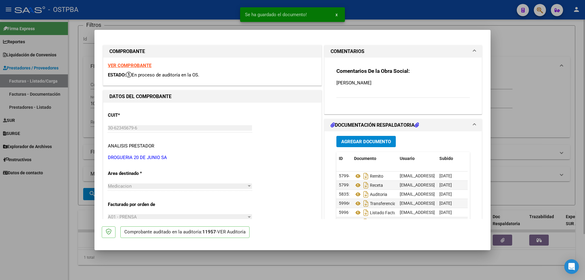
click at [224, 260] on div at bounding box center [292, 140] width 585 height 280
type input "$ 0,00"
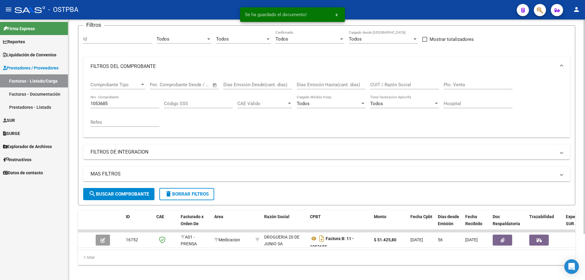
click at [131, 102] on input "1053685" at bounding box center [124, 103] width 69 height 5
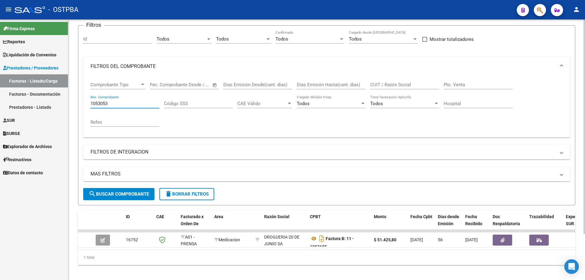
type input "1053053"
click at [103, 192] on span "search Buscar Comprobante" at bounding box center [119, 193] width 60 height 5
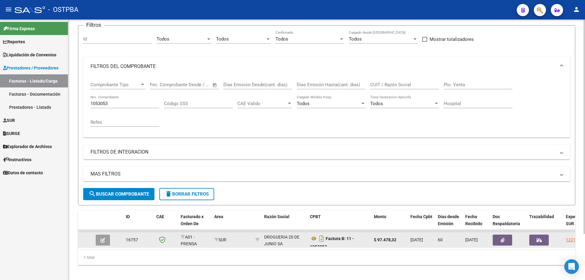
click at [105, 239] on icon "button" at bounding box center [103, 240] width 5 height 5
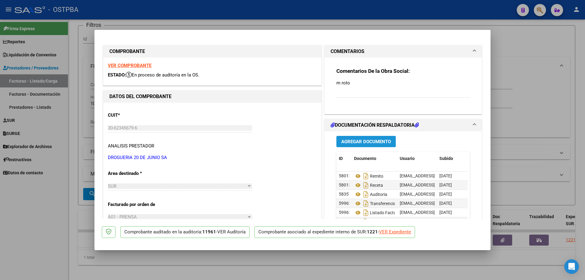
click at [352, 140] on span "Agregar Documento" at bounding box center [366, 141] width 50 height 5
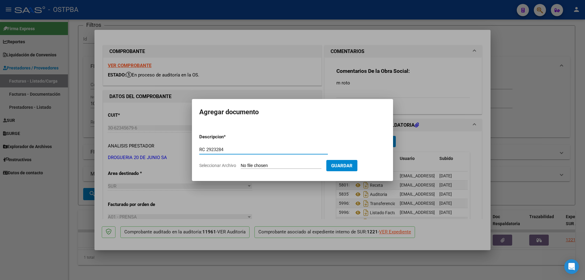
type input "RC 2923284"
click at [259, 167] on input "Seleccionar Archivo" at bounding box center [281, 166] width 81 height 6
type input "C:\fakepath\IMG_20250813_0002.pdf"
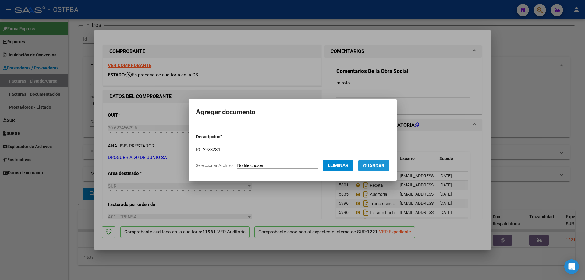
click at [381, 166] on span "Guardar" at bounding box center [373, 165] width 21 height 5
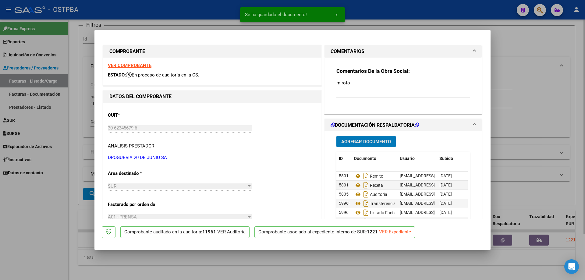
drag, startPoint x: 328, startPoint y: 266, endPoint x: 309, endPoint y: 257, distance: 21.1
click at [327, 266] on div at bounding box center [292, 140] width 585 height 280
type input "$ 0,00"
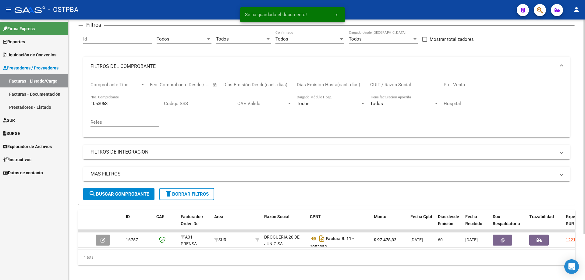
click at [118, 100] on div "1053053 Nro. Comprobante" at bounding box center [124, 101] width 69 height 13
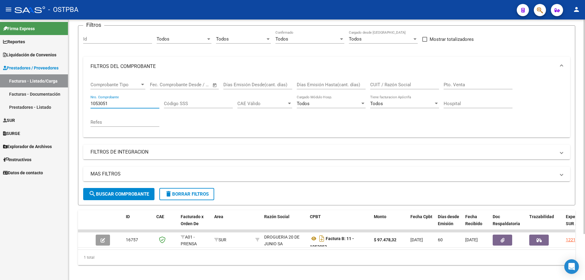
type input "1053051"
click at [128, 194] on span "search Buscar Comprobante" at bounding box center [119, 193] width 60 height 5
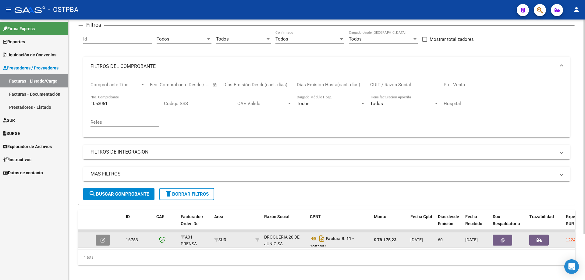
click at [101, 238] on icon "button" at bounding box center [103, 240] width 5 height 5
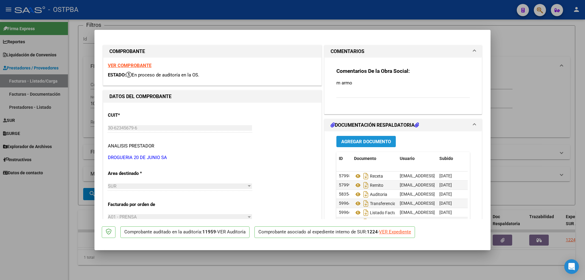
click at [347, 139] on span "Agregar Documento" at bounding box center [366, 141] width 50 height 5
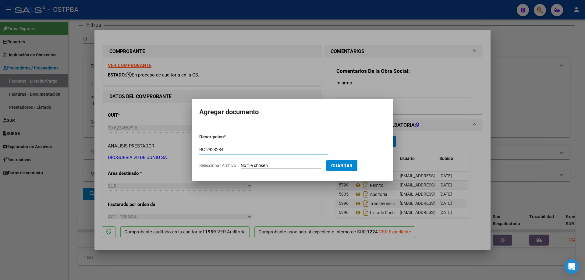
type input "RC 2923284"
click at [266, 165] on input "Seleccionar Archivo" at bounding box center [281, 166] width 81 height 6
type input "C:\fakepath\IMG_20250813_0002.pdf"
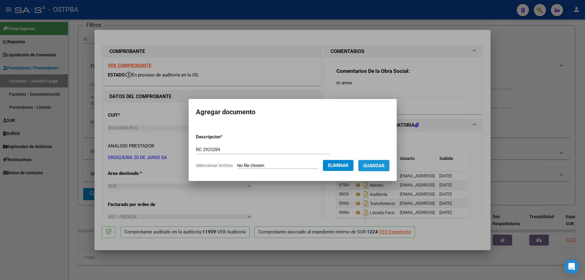
click at [379, 167] on span "Guardar" at bounding box center [373, 165] width 21 height 5
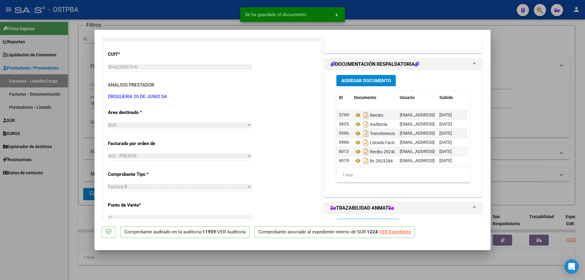
scroll to position [14, 0]
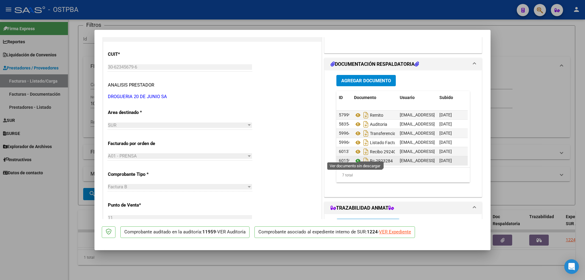
click at [356, 157] on icon at bounding box center [358, 160] width 8 height 7
drag, startPoint x: 367, startPoint y: 157, endPoint x: 399, endPoint y: 187, distance: 44.6
click at [399, 187] on div "Agregar Documento ID Documento Usuario Subido Acción 57999 Remito [EMAIL_ADDRES…" at bounding box center [403, 131] width 143 height 122
click at [319, 257] on div at bounding box center [292, 140] width 585 height 280
type input "$ 0,00"
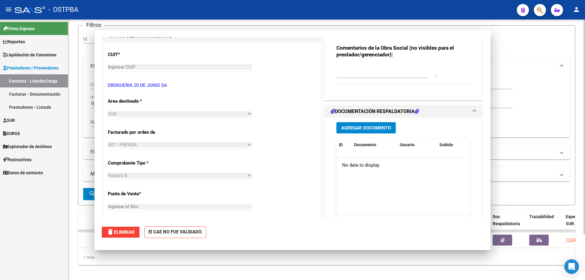
scroll to position [0, 0]
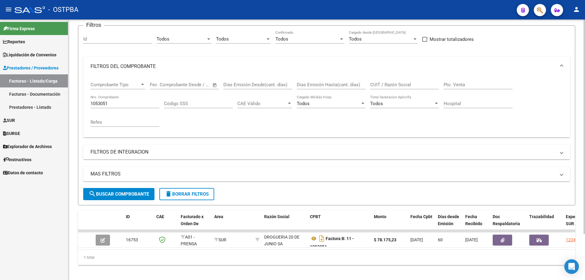
click at [136, 101] on input "1053051" at bounding box center [124, 103] width 69 height 5
type input "1053048"
click at [110, 194] on span "search Buscar Comprobante" at bounding box center [119, 193] width 60 height 5
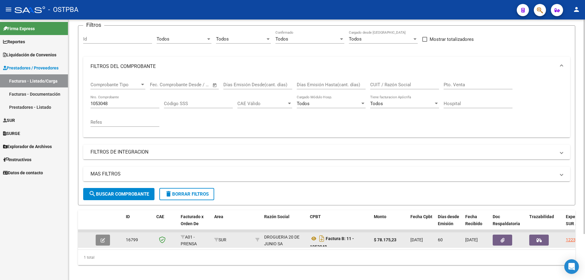
click at [104, 238] on icon "button" at bounding box center [103, 240] width 5 height 5
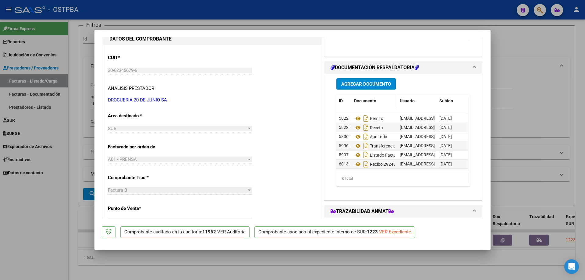
scroll to position [61, 0]
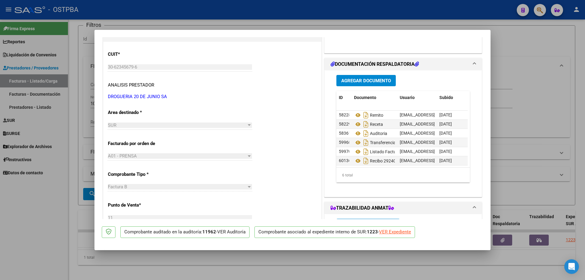
click at [359, 80] on span "Agregar Documento" at bounding box center [366, 80] width 50 height 5
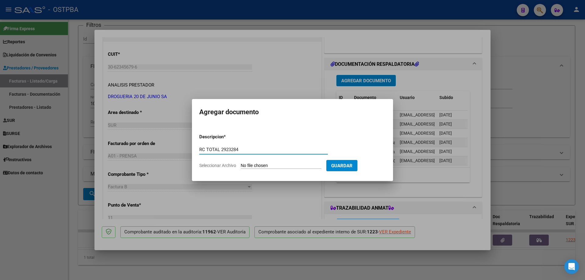
type input "RC TOTAL 2923284"
click at [267, 165] on input "Seleccionar Archivo" at bounding box center [281, 166] width 81 height 6
type input "C:\fakepath\IMG_20250813_0002.pdf"
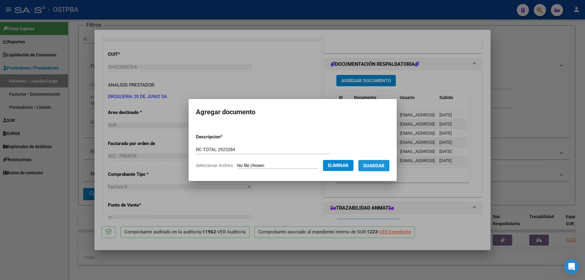
click at [374, 165] on span "Guardar" at bounding box center [373, 165] width 21 height 5
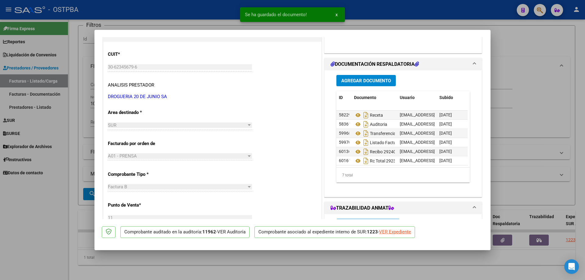
scroll to position [14, 0]
drag, startPoint x: 347, startPoint y: 264, endPoint x: 346, endPoint y: 260, distance: 4.1
click at [347, 261] on div at bounding box center [292, 140] width 585 height 280
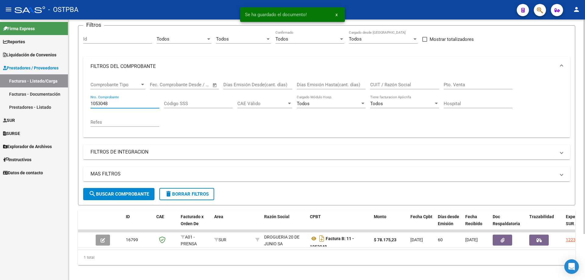
click at [123, 101] on input "1053048" at bounding box center [124, 103] width 69 height 5
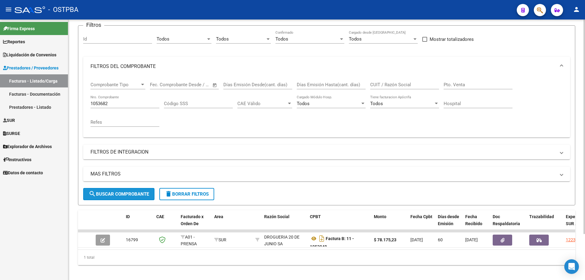
click at [119, 191] on button "search Buscar Comprobante" at bounding box center [118, 194] width 71 height 12
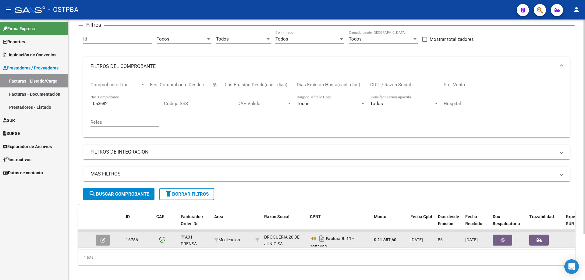
click at [101, 240] on icon "button" at bounding box center [103, 240] width 5 height 5
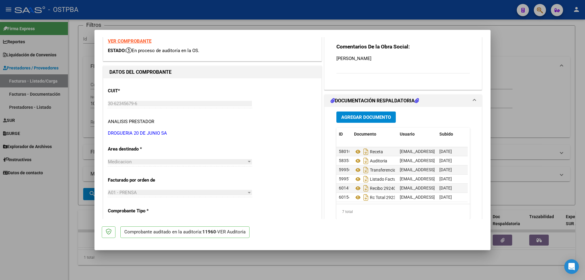
click at [306, 268] on div at bounding box center [292, 140] width 585 height 280
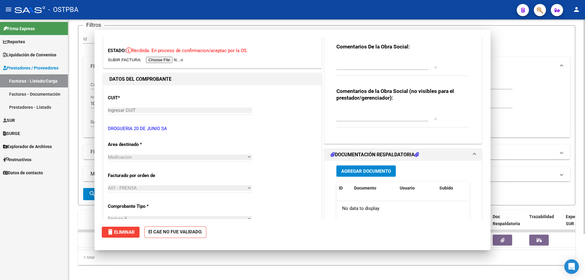
scroll to position [0, 0]
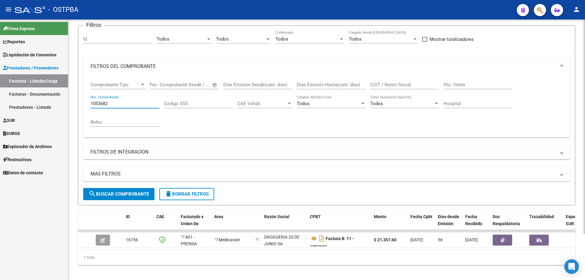
click at [136, 103] on input "1053682" at bounding box center [124, 103] width 69 height 5
type input "1051056"
click at [119, 194] on span "search Buscar Comprobante" at bounding box center [119, 193] width 60 height 5
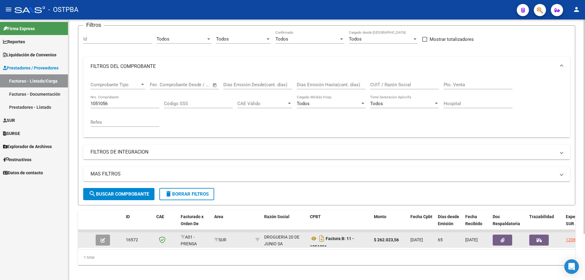
click at [102, 239] on icon "button" at bounding box center [103, 240] width 5 height 5
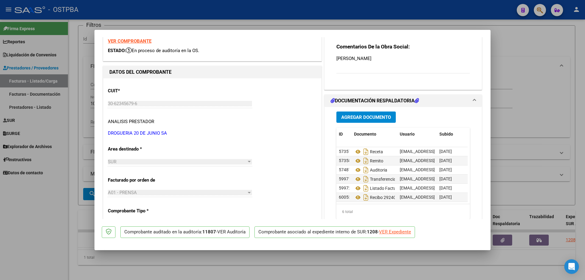
scroll to position [5, 0]
click at [365, 117] on span "Agregar Documento" at bounding box center [366, 117] width 50 height 5
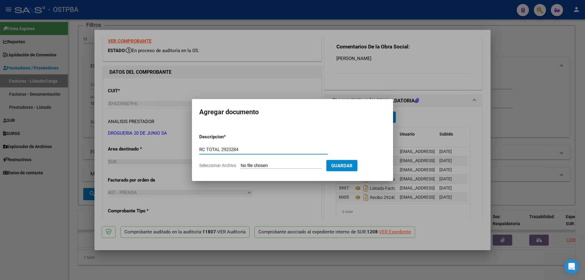
type input "RC TOTAL 2923284"
click at [256, 165] on input "Seleccionar Archivo" at bounding box center [281, 166] width 81 height 6
type input "C:\fakepath\IMG_20250813_0002.pdf"
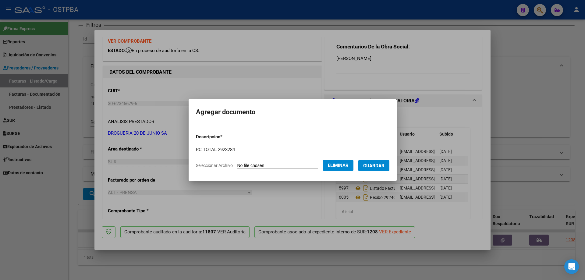
click at [379, 165] on span "Guardar" at bounding box center [373, 165] width 21 height 5
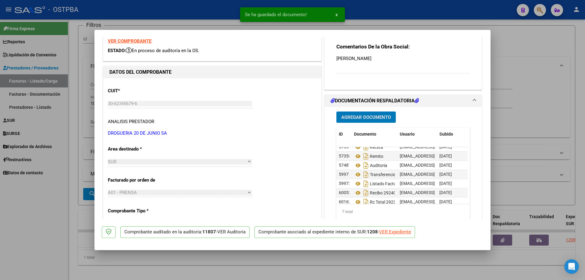
click at [299, 249] on mat-dialog-container "COMPROBANTE VER COMPROBANTE ESTADO: En proceso de auditoría en la OS. DATOS DEL…" at bounding box center [292, 140] width 396 height 221
click at [297, 255] on div at bounding box center [292, 140] width 585 height 280
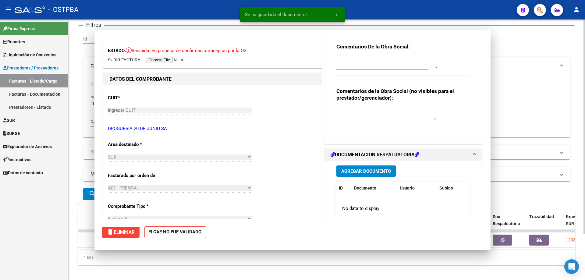
scroll to position [0, 0]
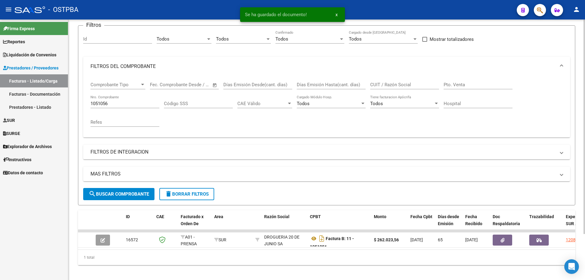
click at [124, 103] on input "1051056" at bounding box center [124, 103] width 69 height 5
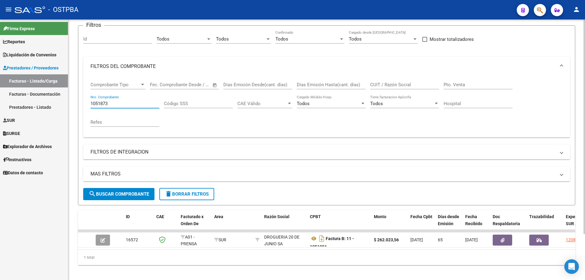
type input "1051873"
click at [129, 192] on span "search Buscar Comprobante" at bounding box center [119, 193] width 60 height 5
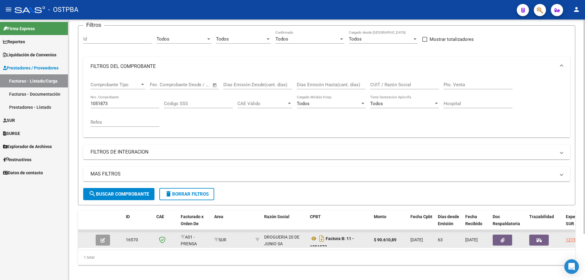
click at [104, 242] on icon "button" at bounding box center [103, 240] width 5 height 5
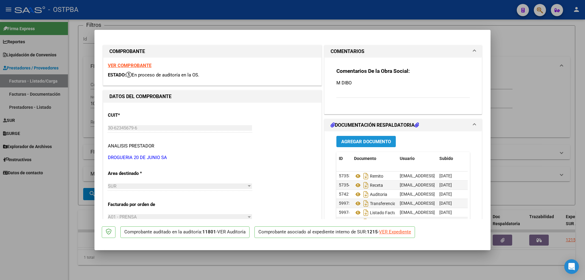
click at [347, 142] on span "Agregar Documento" at bounding box center [366, 141] width 50 height 5
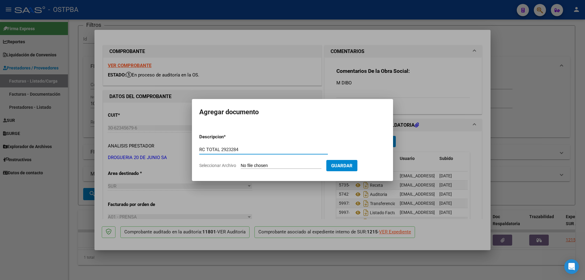
type input "RC TOTAL 2923284"
click at [252, 166] on input "Seleccionar Archivo" at bounding box center [281, 166] width 81 height 6
type input "C:\fakepath\IMG_20250813_0002.pdf"
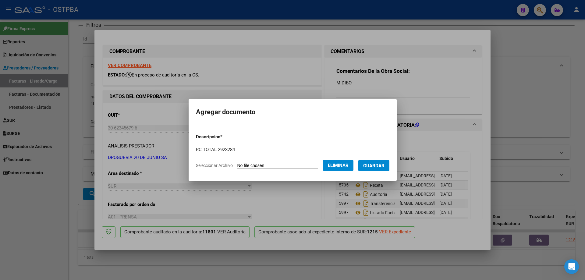
click at [382, 165] on span "Guardar" at bounding box center [373, 165] width 21 height 5
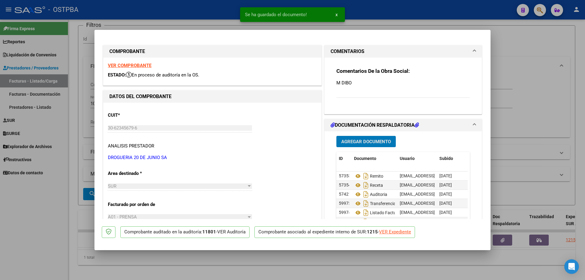
click at [330, 269] on div at bounding box center [292, 140] width 585 height 280
type input "$ 0,00"
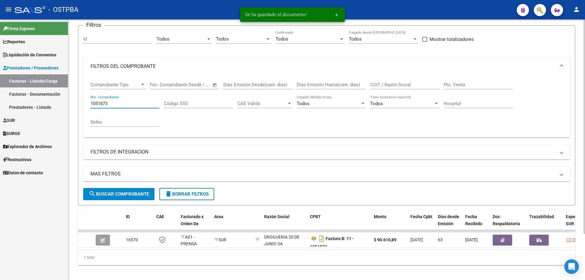
click at [127, 101] on input "1051873" at bounding box center [124, 103] width 69 height 5
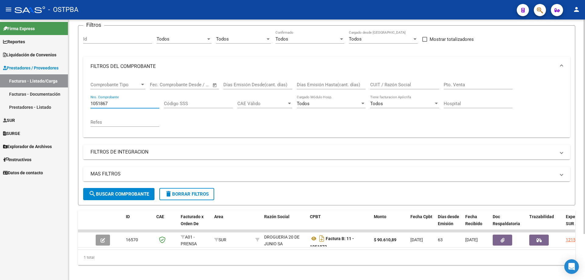
type input "1051867"
click at [102, 191] on button "search Buscar Comprobante" at bounding box center [118, 194] width 71 height 12
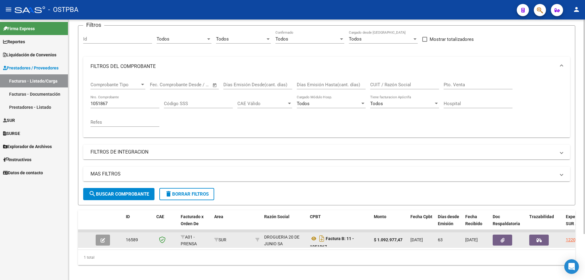
click at [106, 238] on button "button" at bounding box center [103, 240] width 14 height 11
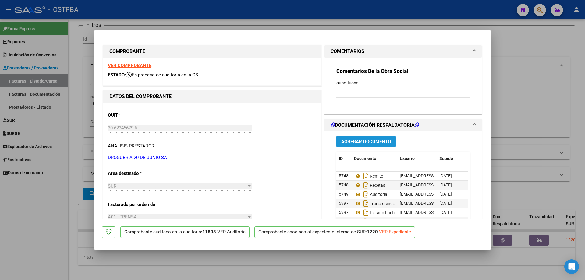
click at [356, 142] on span "Agregar Documento" at bounding box center [366, 141] width 50 height 5
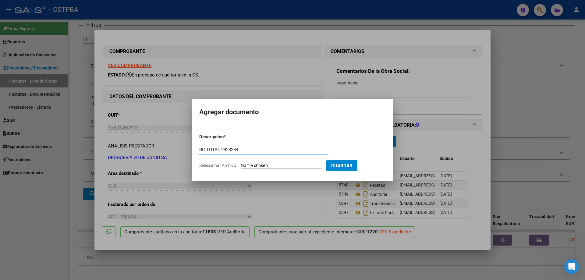
type input "RC TOTAL 2923284"
click at [260, 167] on input "Seleccionar Archivo" at bounding box center [281, 166] width 81 height 6
type input "C:\fakepath\IMG_20250813_0002.pdf"
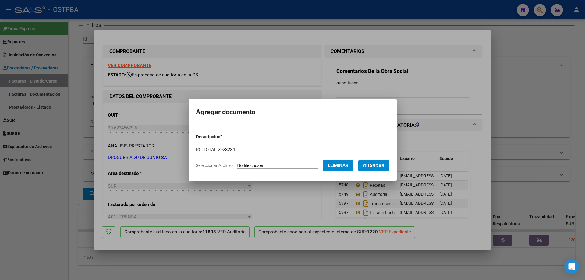
click at [372, 164] on span "Guardar" at bounding box center [373, 165] width 21 height 5
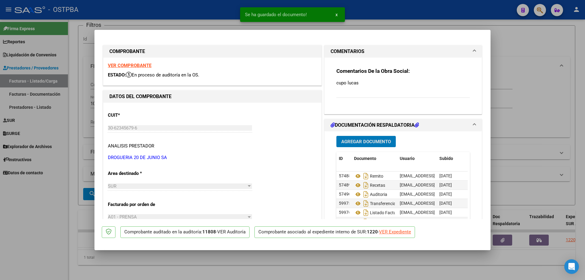
click at [338, 266] on div at bounding box center [292, 140] width 585 height 280
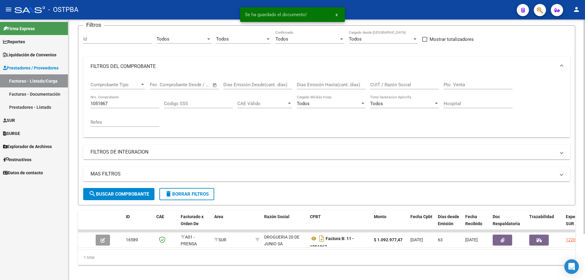
click at [136, 103] on input "1051867" at bounding box center [124, 103] width 69 height 5
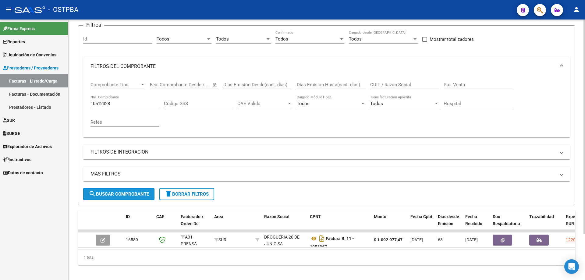
click at [120, 191] on span "search Buscar Comprobante" at bounding box center [119, 193] width 60 height 5
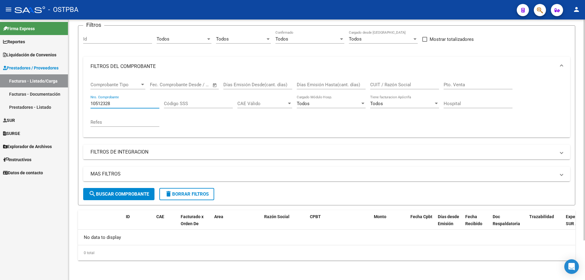
click at [115, 101] on input "10512328" at bounding box center [124, 103] width 69 height 5
type input "1052328"
click at [120, 193] on span "search Buscar Comprobante" at bounding box center [119, 193] width 60 height 5
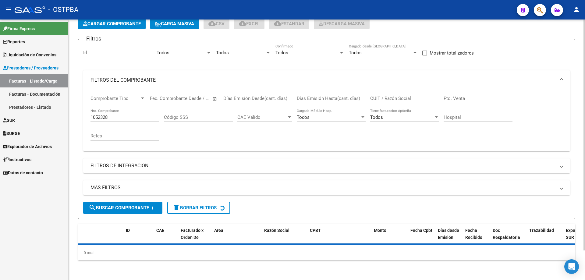
scroll to position [47, 0]
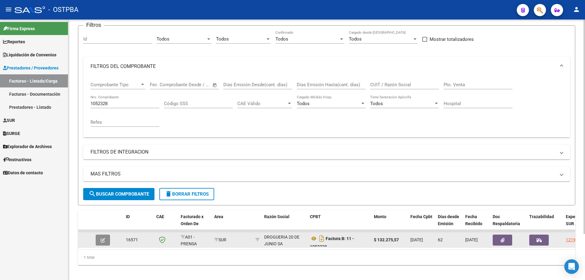
click at [102, 241] on icon "button" at bounding box center [103, 240] width 5 height 5
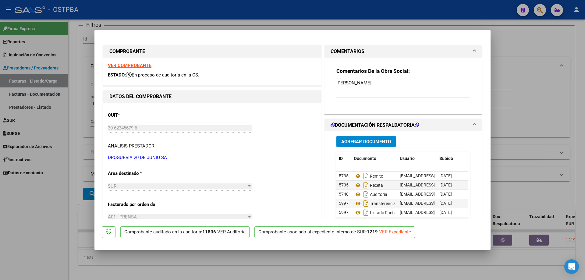
click at [350, 140] on span "Agregar Documento" at bounding box center [366, 141] width 50 height 5
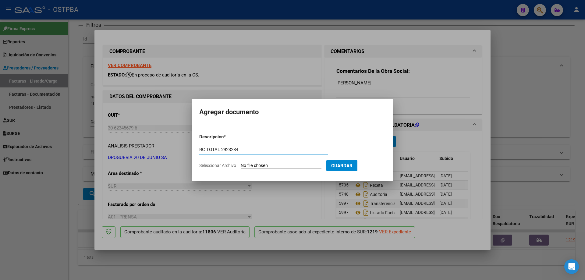
type input "RC TOTAL 2923284"
click at [257, 165] on input "Seleccionar Archivo" at bounding box center [281, 166] width 81 height 6
type input "C:\fakepath\IMG_20250813_0002.pdf"
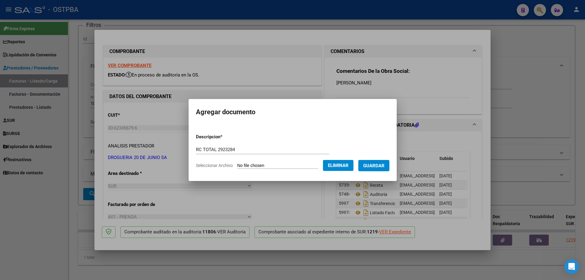
click at [377, 164] on span "Guardar" at bounding box center [373, 165] width 21 height 5
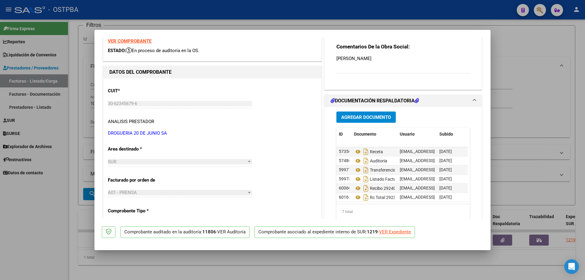
scroll to position [14, 0]
drag, startPoint x: 193, startPoint y: 267, endPoint x: 193, endPoint y: 263, distance: 4.3
click at [193, 263] on div at bounding box center [292, 140] width 585 height 280
type input "$ 0,00"
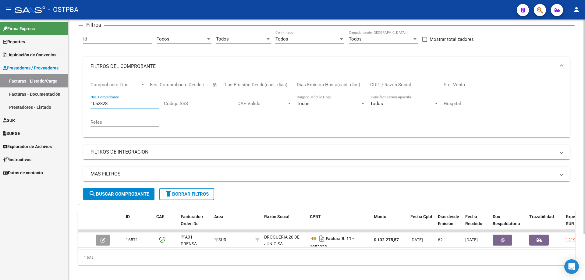
click at [148, 102] on input "1052328" at bounding box center [124, 103] width 69 height 5
click at [110, 192] on span "search Buscar Comprobante" at bounding box center [119, 193] width 60 height 5
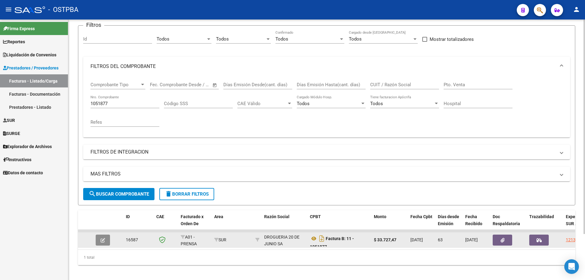
click at [104, 242] on icon "button" at bounding box center [103, 240] width 5 height 5
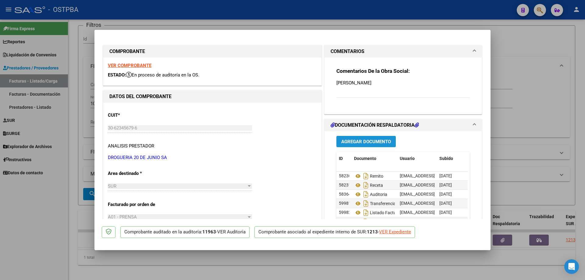
click at [360, 141] on span "Agregar Documento" at bounding box center [366, 141] width 50 height 5
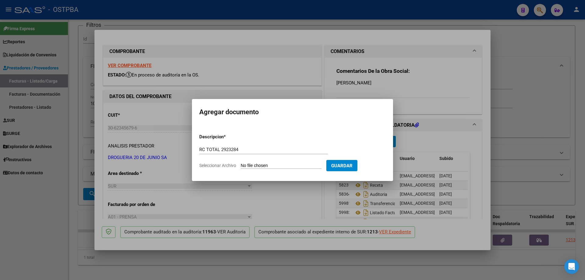
click at [260, 164] on input "Seleccionar Archivo" at bounding box center [281, 166] width 81 height 6
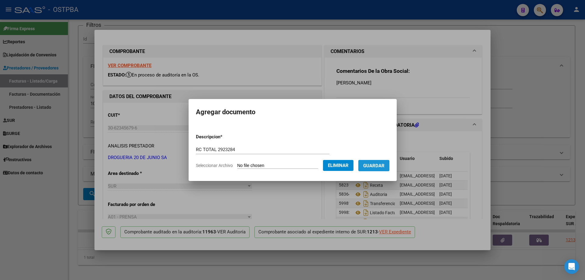
click at [379, 164] on span "Guardar" at bounding box center [373, 165] width 21 height 5
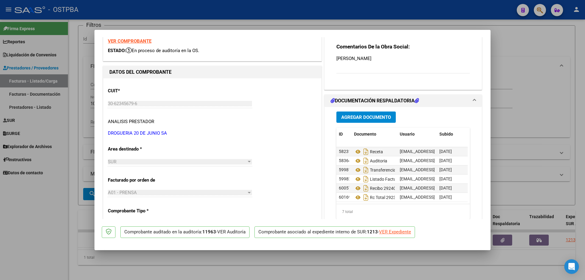
click at [253, 264] on div at bounding box center [292, 140] width 585 height 280
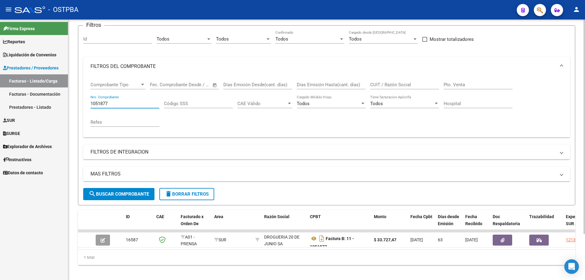
click at [113, 100] on div "1051877 Nro. Comprobante" at bounding box center [124, 101] width 69 height 13
click at [111, 194] on span "search Buscar Comprobante" at bounding box center [119, 193] width 60 height 5
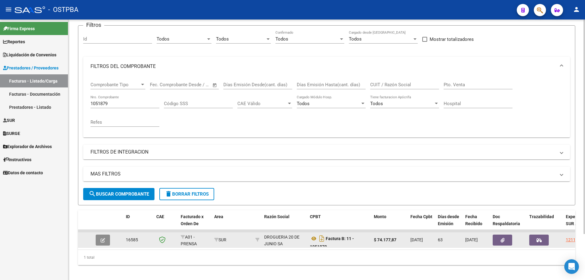
click at [106, 239] on button "button" at bounding box center [103, 240] width 14 height 11
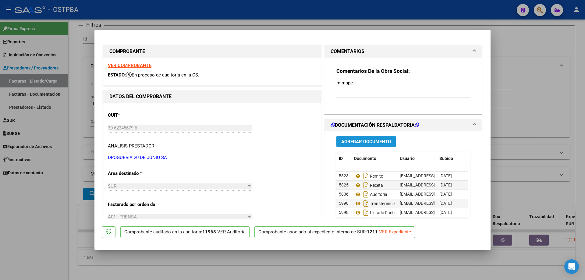
click at [350, 140] on span "Agregar Documento" at bounding box center [366, 141] width 50 height 5
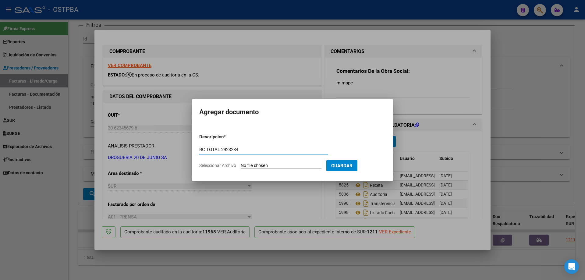
click at [266, 167] on input "Seleccionar Archivo" at bounding box center [281, 166] width 81 height 6
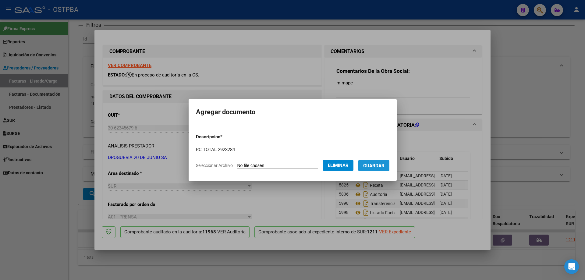
click at [375, 165] on span "Guardar" at bounding box center [373, 165] width 21 height 5
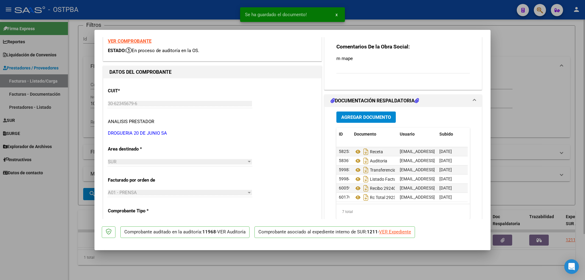
click at [302, 265] on div at bounding box center [292, 140] width 585 height 280
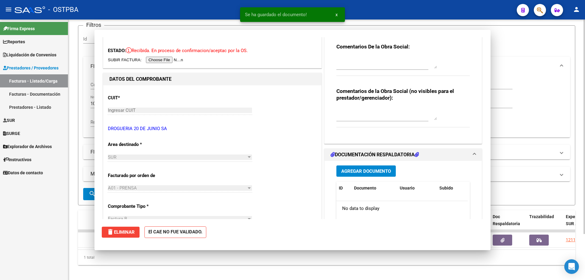
scroll to position [0, 0]
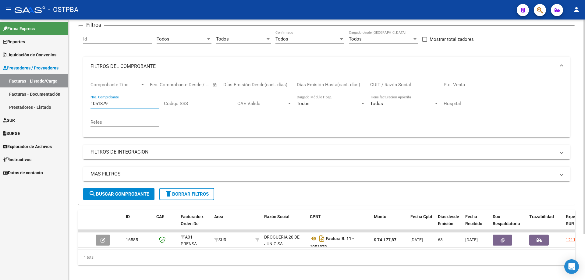
drag, startPoint x: 129, startPoint y: 104, endPoint x: 127, endPoint y: 107, distance: 3.7
click at [129, 104] on input "1051879" at bounding box center [124, 103] width 69 height 5
click at [119, 195] on span "search Buscar Comprobante" at bounding box center [119, 193] width 60 height 5
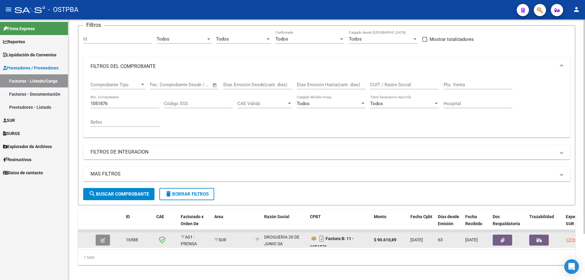
click at [102, 238] on icon "button" at bounding box center [103, 240] width 5 height 5
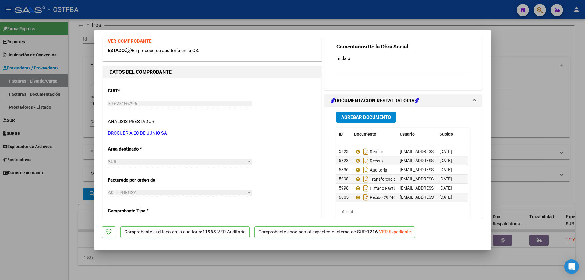
scroll to position [5, 0]
click at [360, 116] on span "Agregar Documento" at bounding box center [366, 117] width 50 height 5
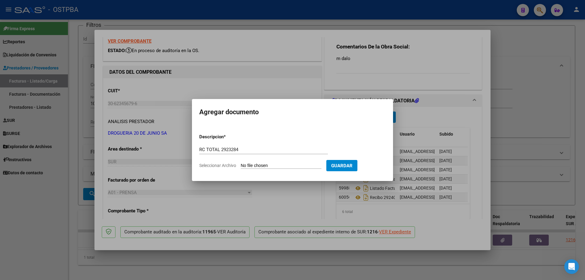
click at [275, 166] on input "Seleccionar Archivo" at bounding box center [281, 166] width 81 height 6
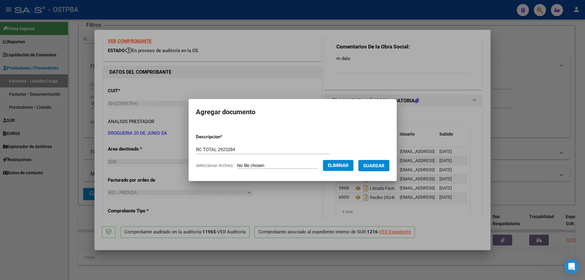
click at [380, 166] on span "Guardar" at bounding box center [373, 165] width 21 height 5
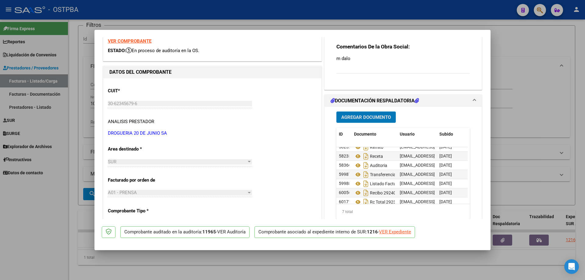
scroll to position [14, 0]
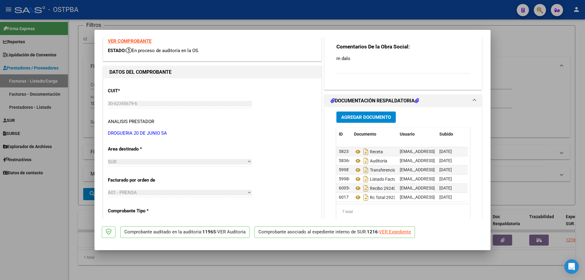
click at [309, 259] on div at bounding box center [292, 140] width 585 height 280
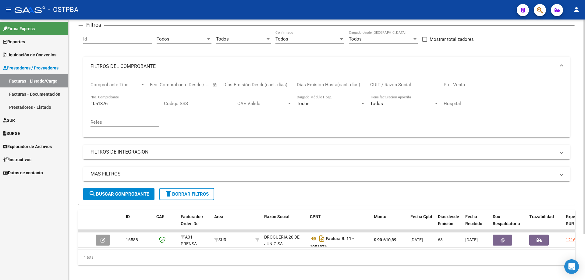
click at [132, 98] on div "1051876 Nro. Comprobante" at bounding box center [124, 101] width 69 height 13
click at [128, 193] on span "search Buscar Comprobante" at bounding box center [119, 193] width 60 height 5
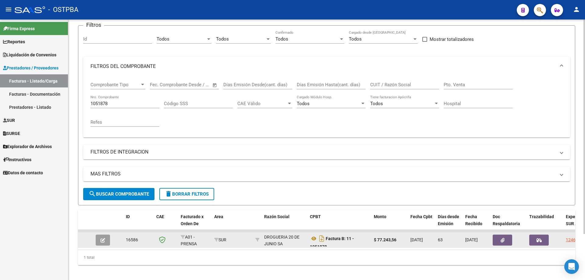
click at [101, 240] on icon "button" at bounding box center [103, 240] width 5 height 5
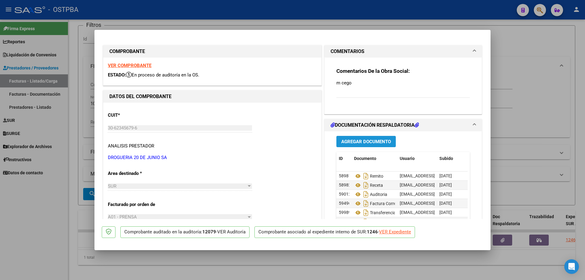
click at [363, 139] on span "Agregar Documento" at bounding box center [366, 141] width 50 height 5
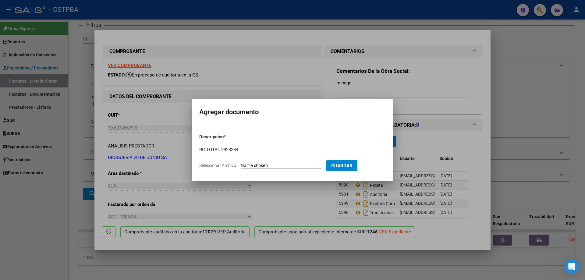
click at [267, 165] on input "Seleccionar Archivo" at bounding box center [281, 166] width 81 height 6
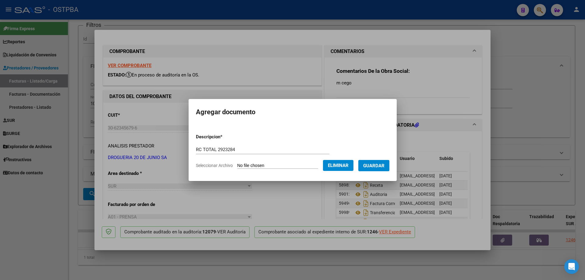
click at [378, 165] on span "Guardar" at bounding box center [373, 165] width 21 height 5
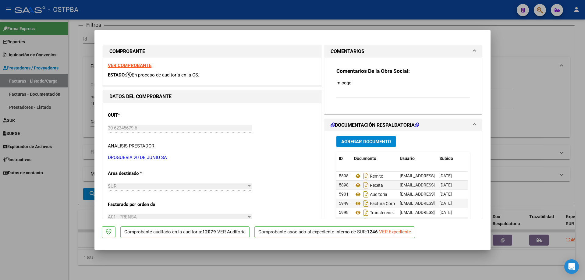
click at [362, 265] on div at bounding box center [292, 140] width 585 height 280
